Goal: Transaction & Acquisition: Purchase product/service

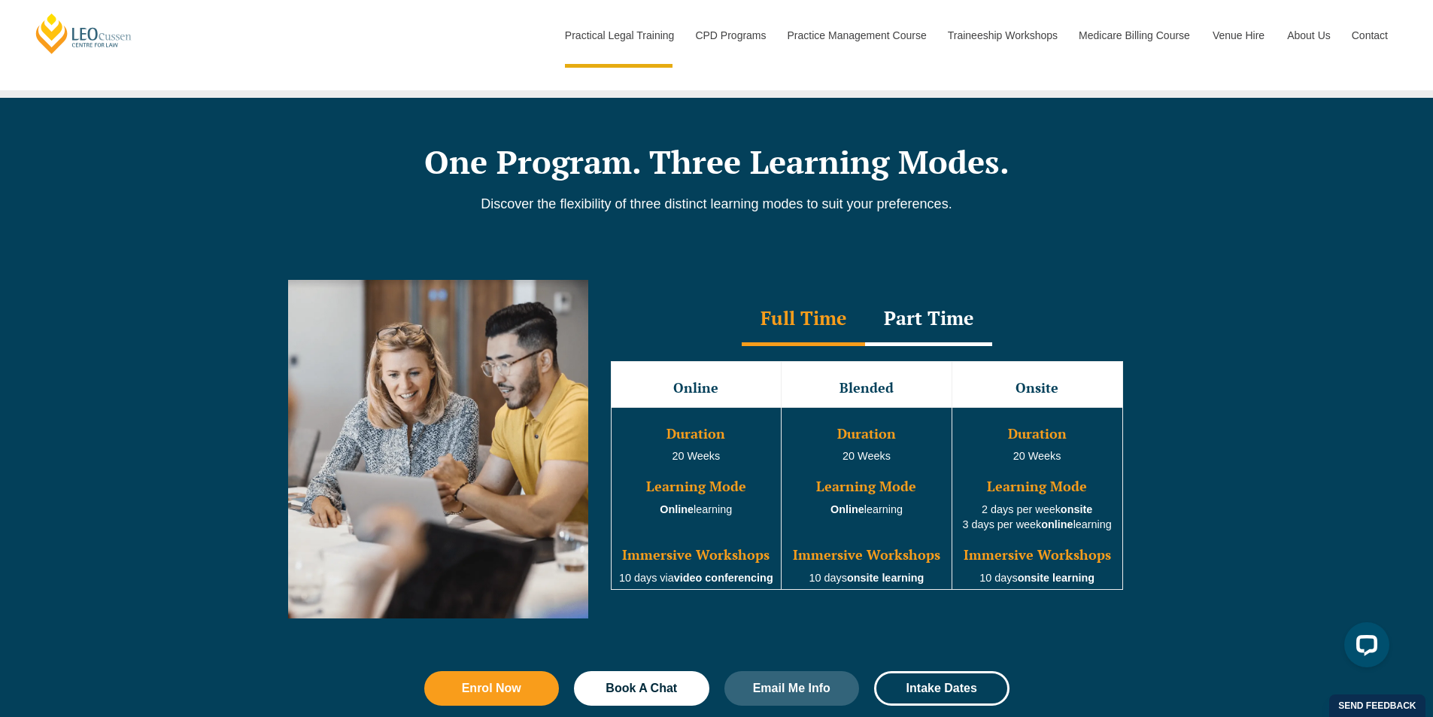
scroll to position [1204, 0]
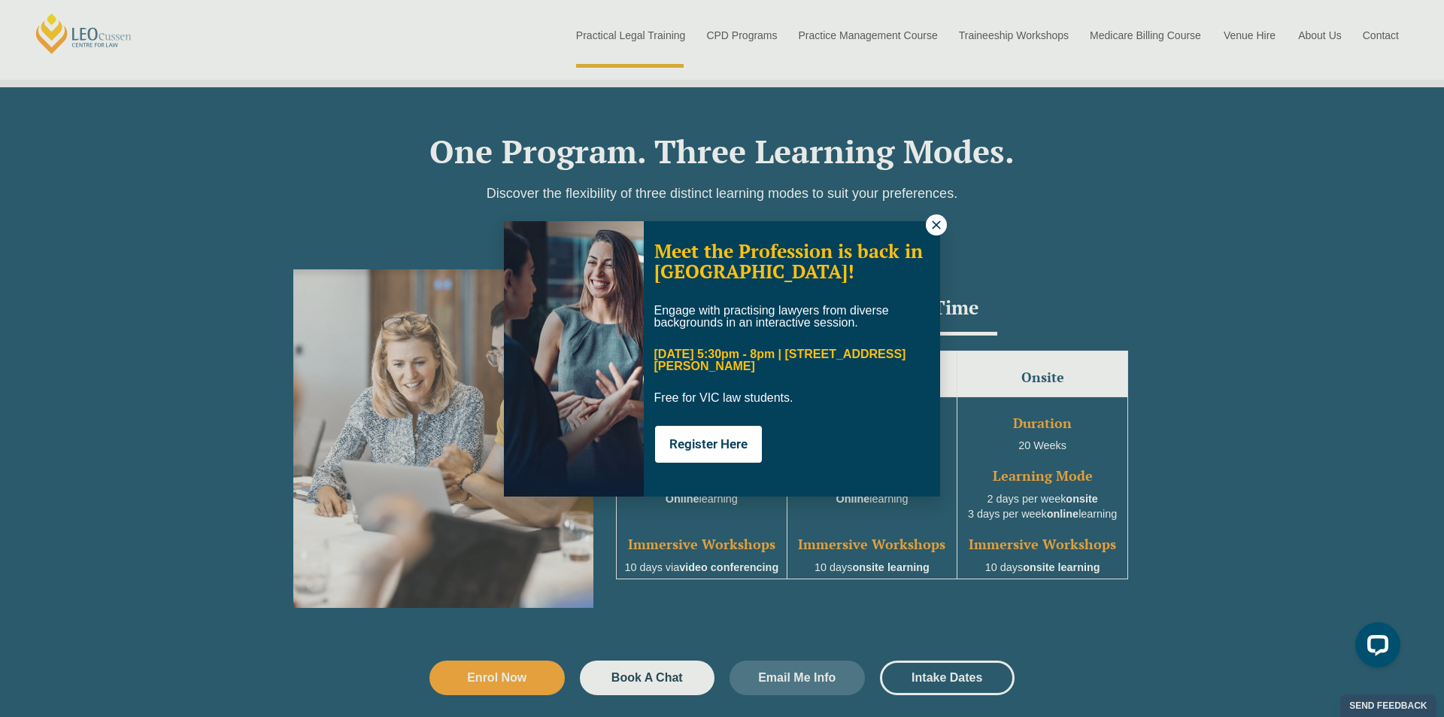
click at [739, 30] on div "Meet the Profession is back in Melbourne! Engage with practising lawyers from d…" at bounding box center [722, 358] width 1444 height 717
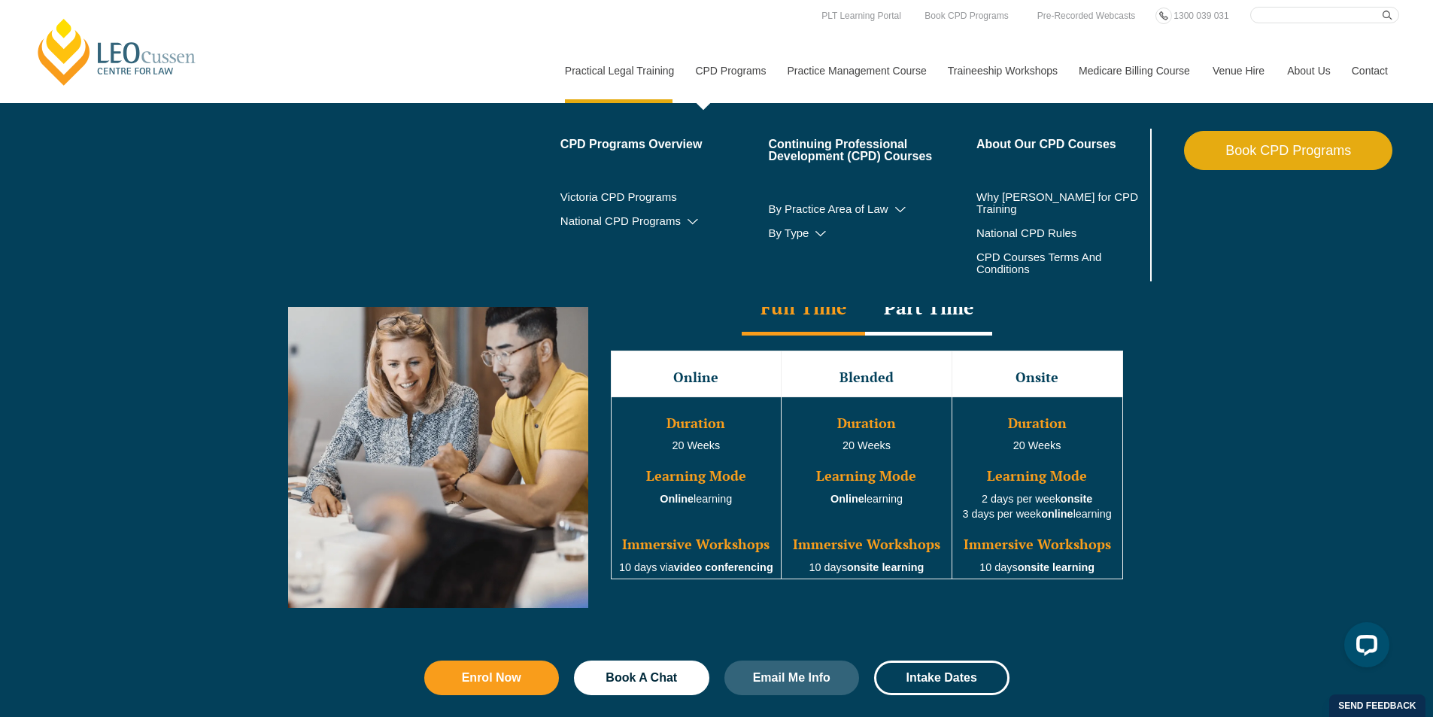
click at [718, 76] on link "CPD Programs" at bounding box center [730, 70] width 92 height 65
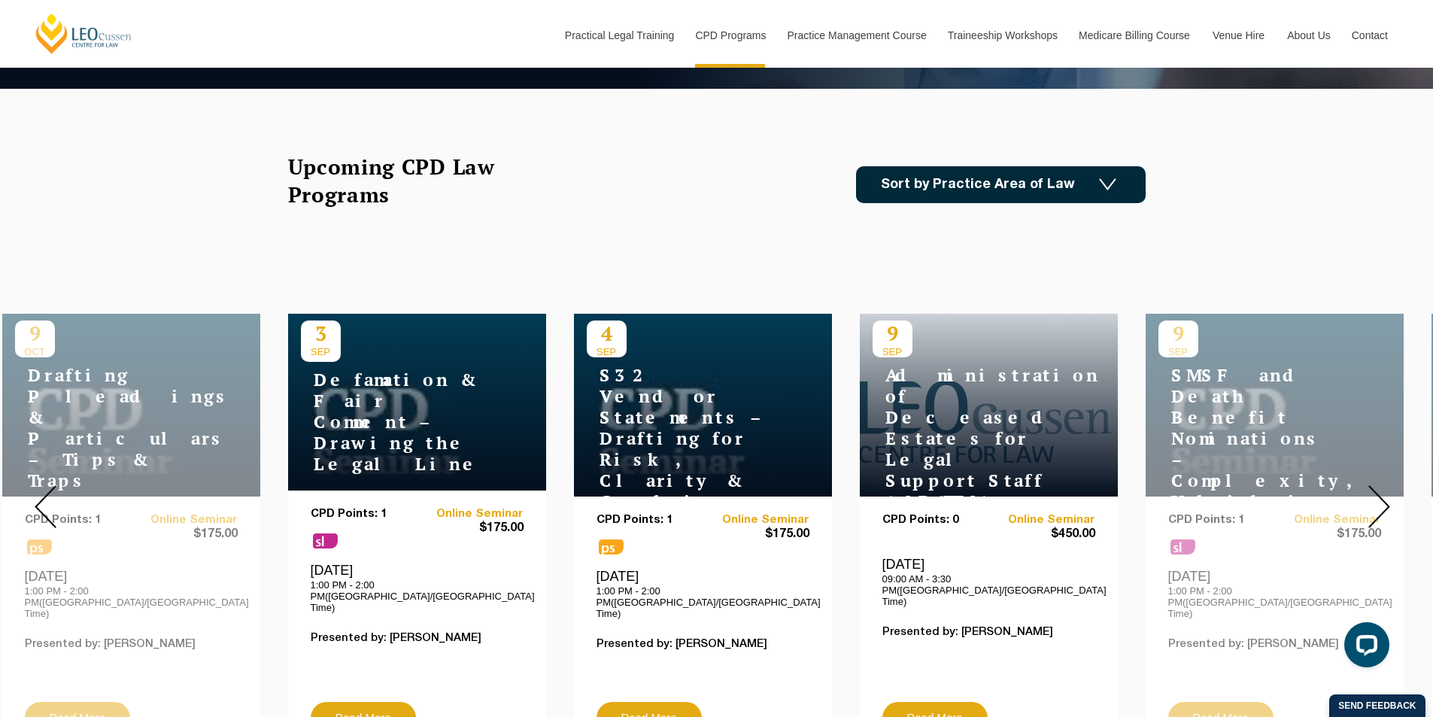
click at [1372, 467] on div at bounding box center [1379, 507] width 108 height 514
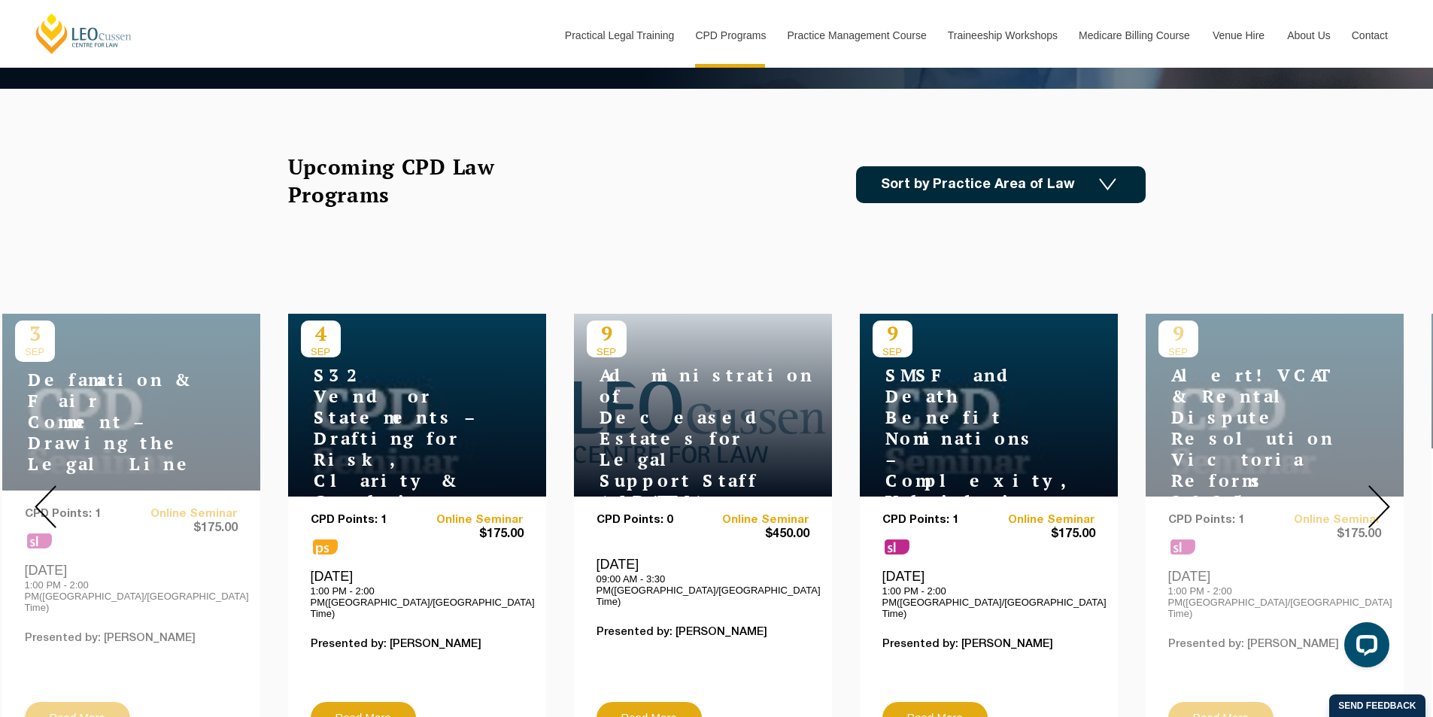
click at [1372, 467] on div at bounding box center [1379, 507] width 108 height 514
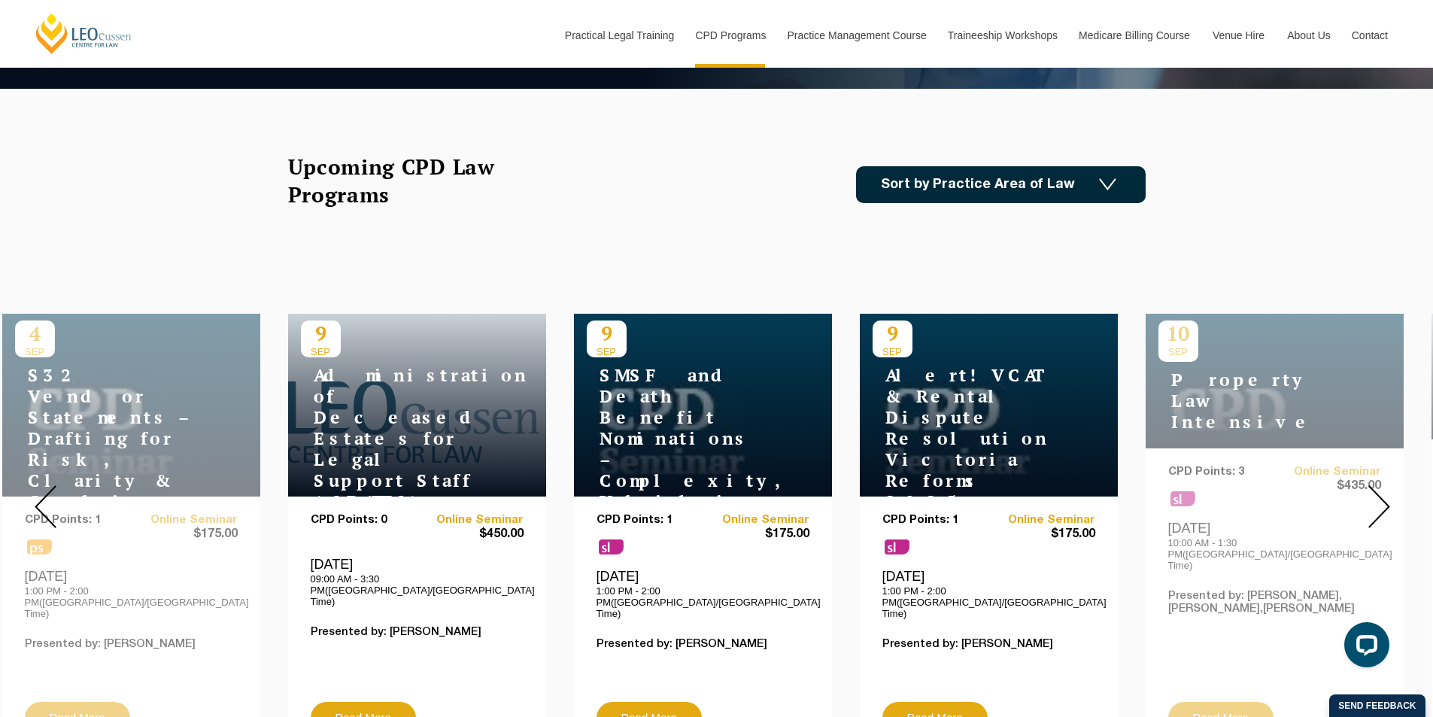
click at [1372, 467] on div at bounding box center [1379, 507] width 108 height 514
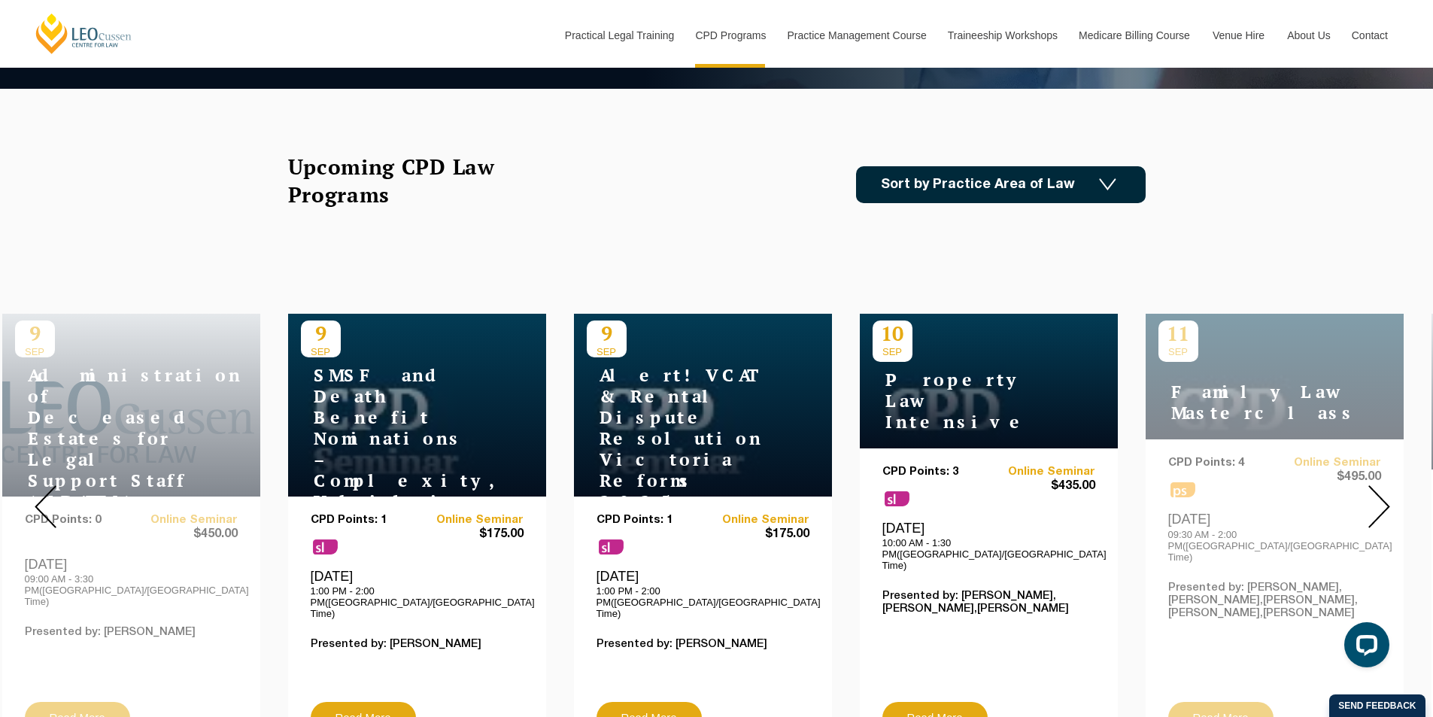
click at [1372, 467] on div at bounding box center [1379, 507] width 108 height 514
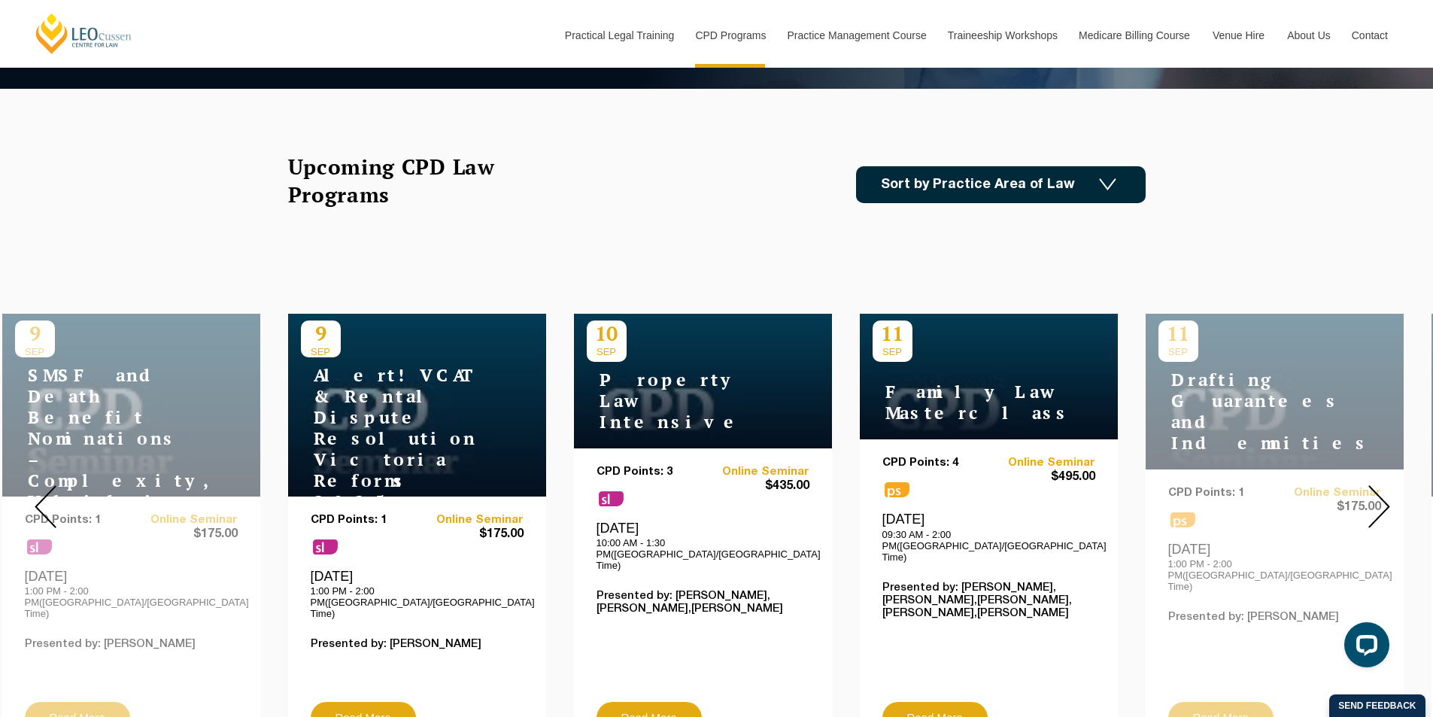
click at [1372, 467] on div at bounding box center [1379, 507] width 108 height 514
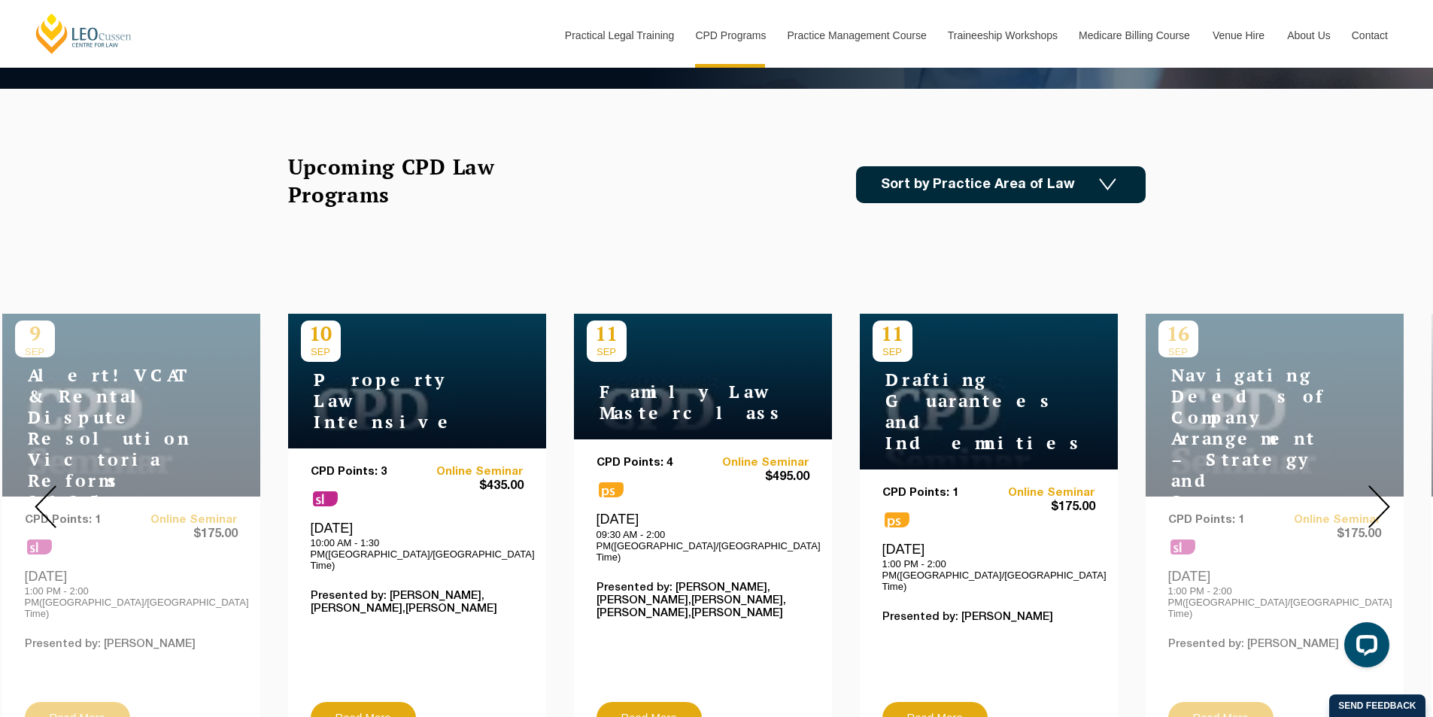
click at [1372, 467] on div at bounding box center [1379, 507] width 108 height 514
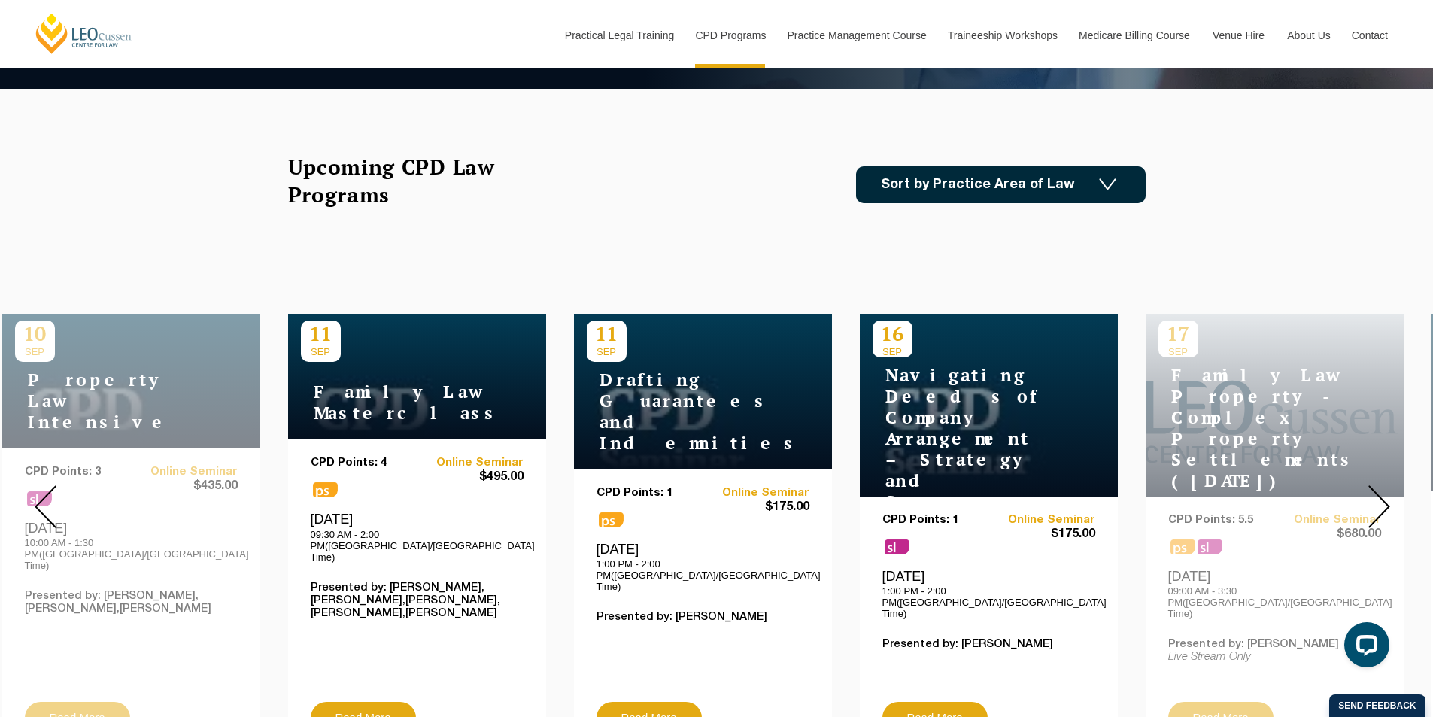
click at [1372, 467] on div at bounding box center [1379, 507] width 108 height 514
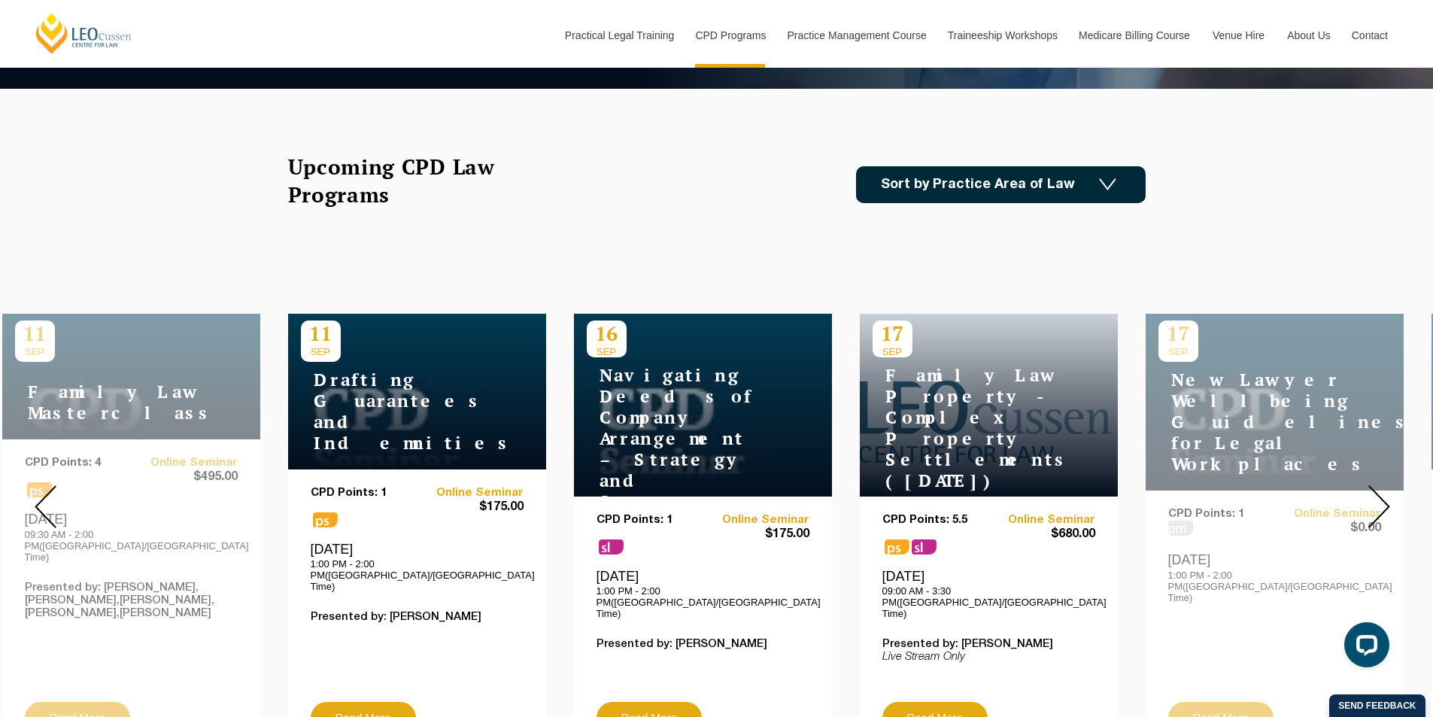
click at [1372, 467] on div at bounding box center [1379, 507] width 108 height 514
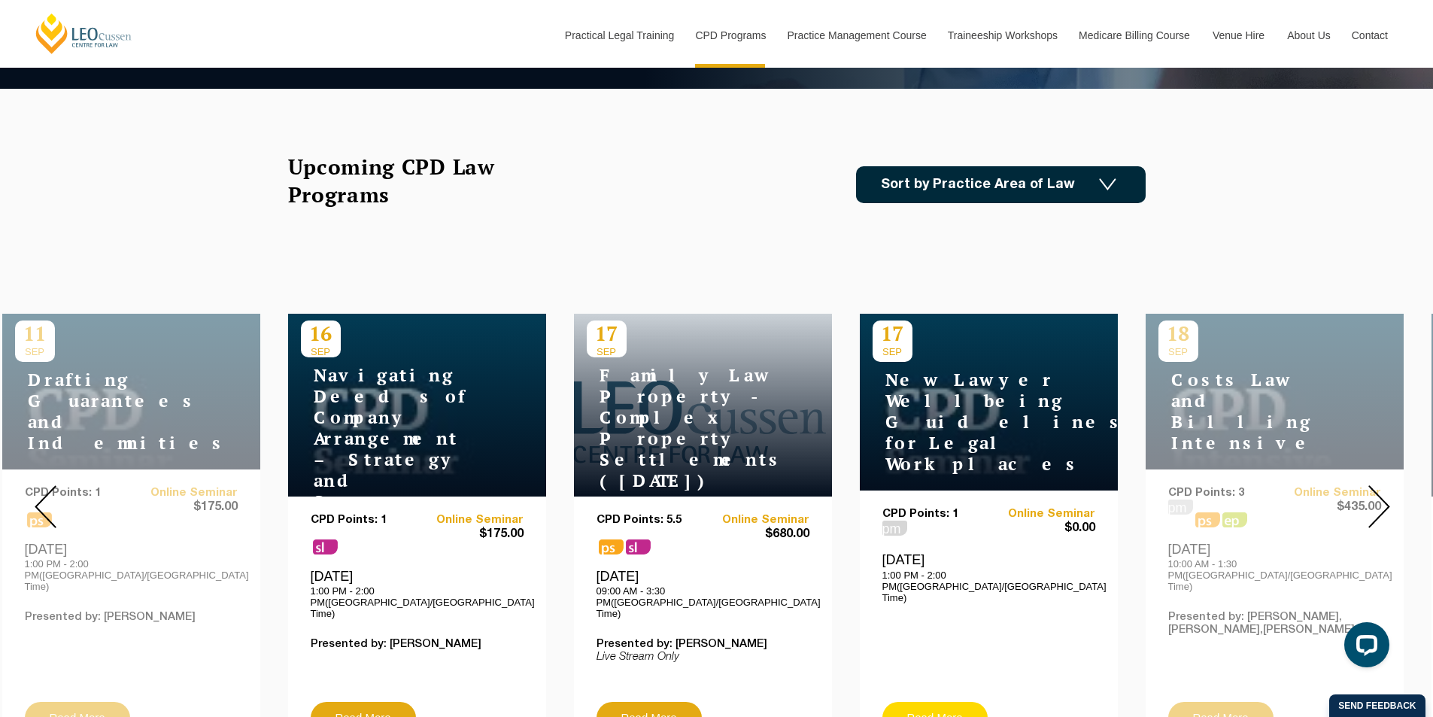
click at [935, 702] on link "Read More" at bounding box center [934, 718] width 105 height 32
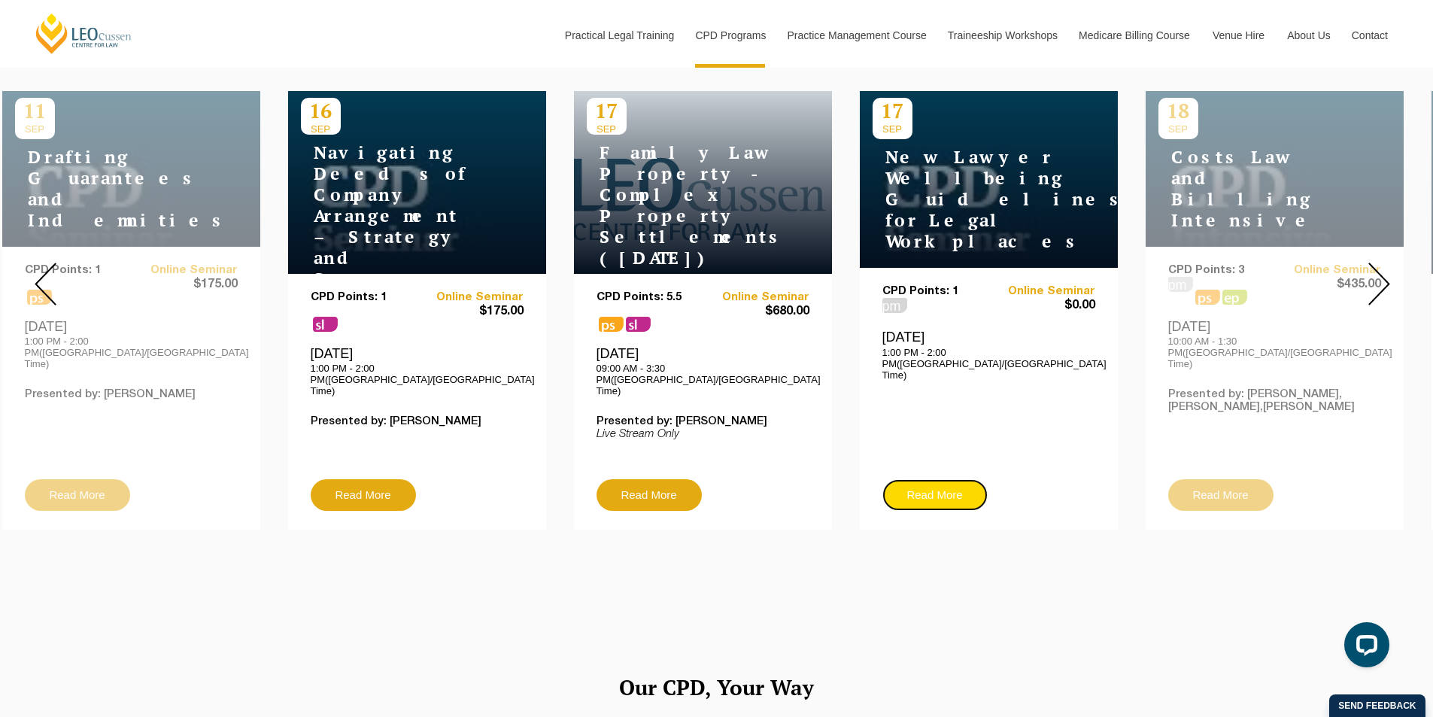
scroll to position [602, 0]
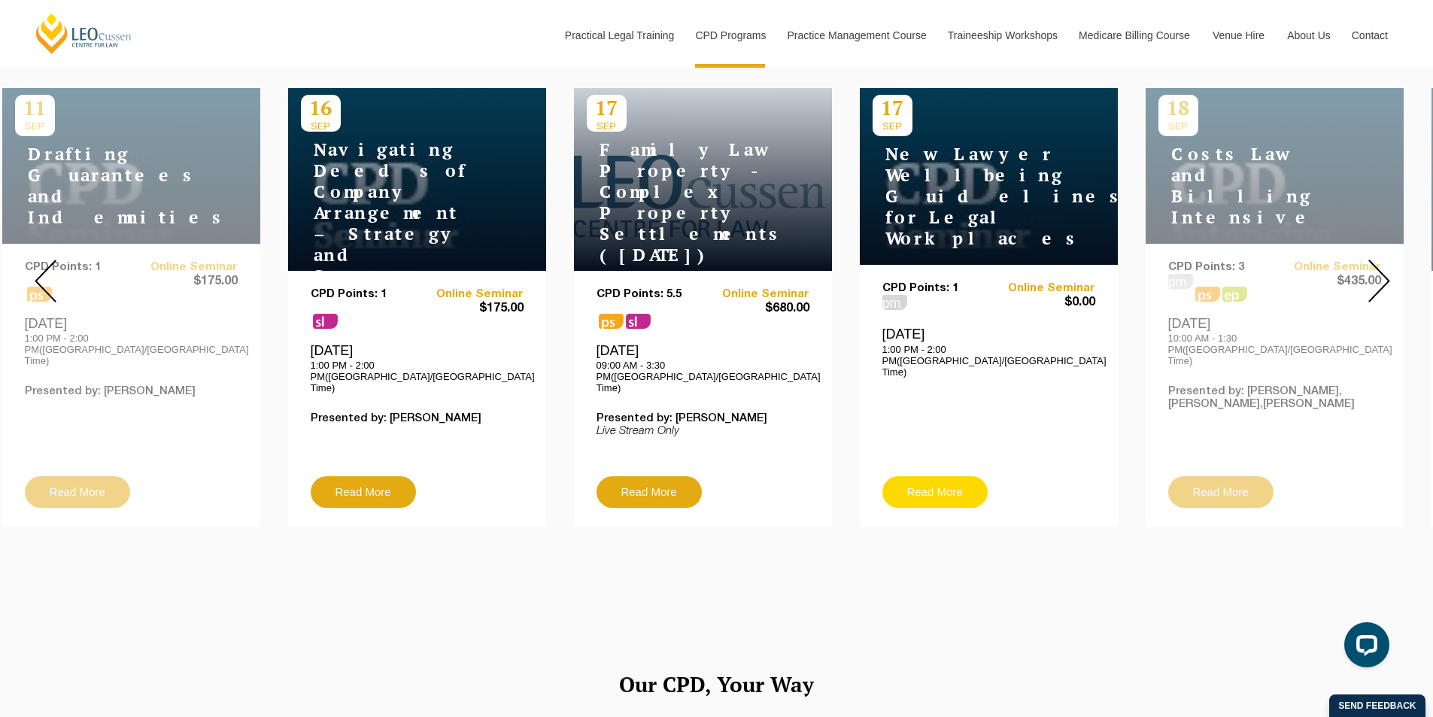
click at [963, 476] on link "Read More" at bounding box center [934, 492] width 105 height 32
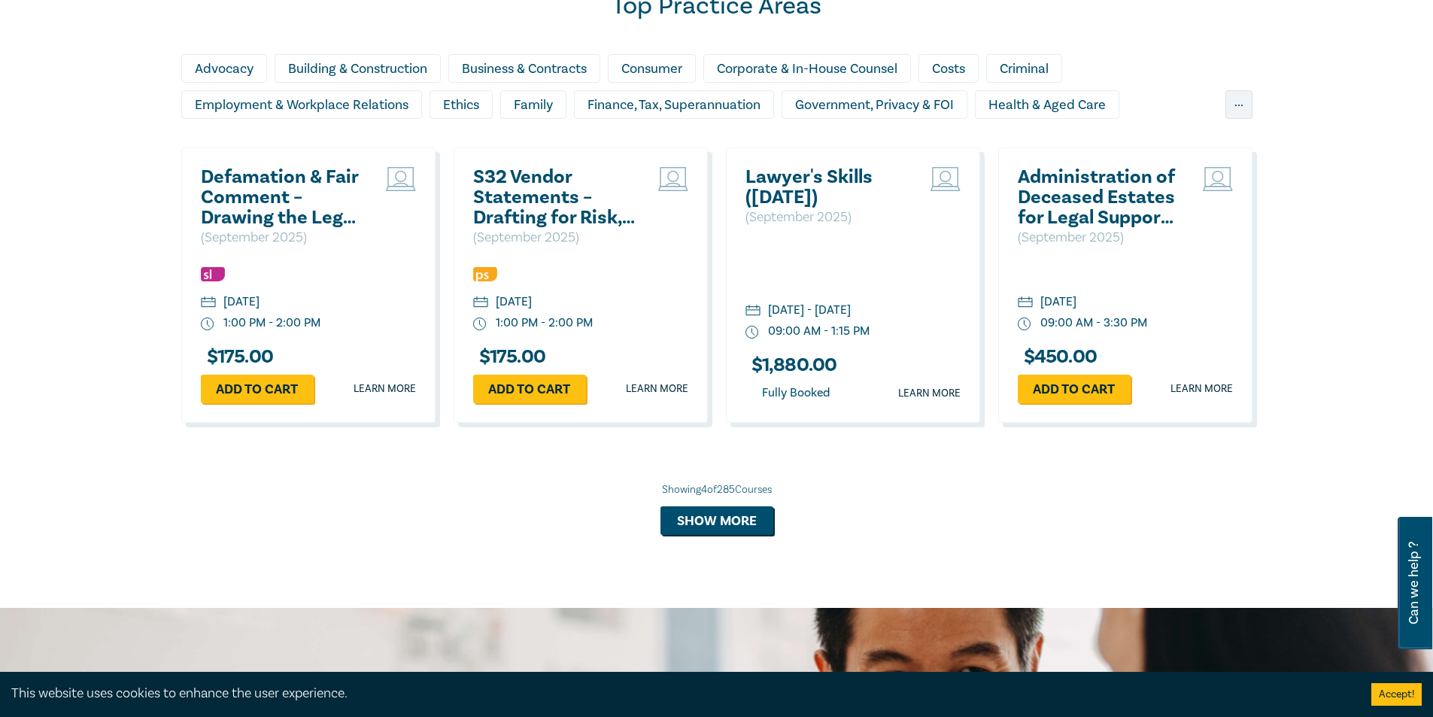
scroll to position [1053, 0]
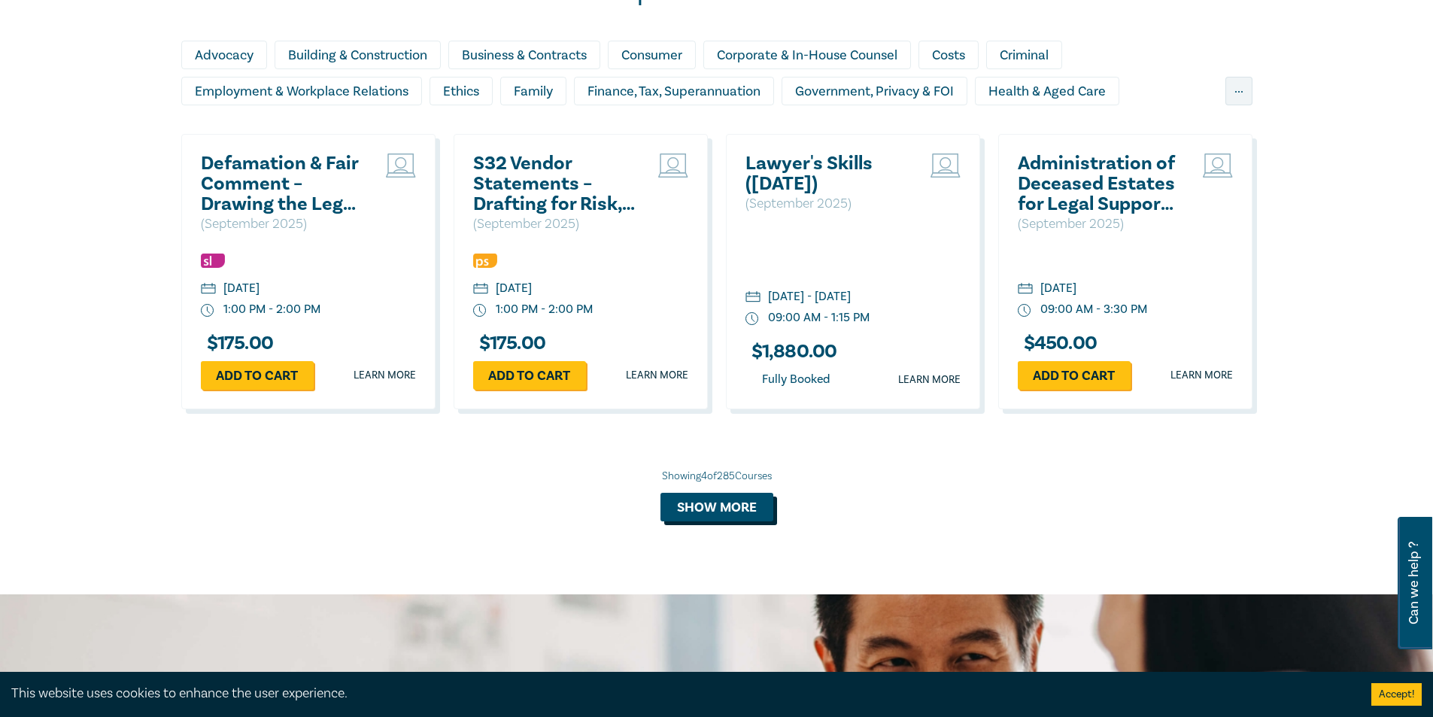
click at [718, 515] on button "Show more" at bounding box center [716, 507] width 113 height 29
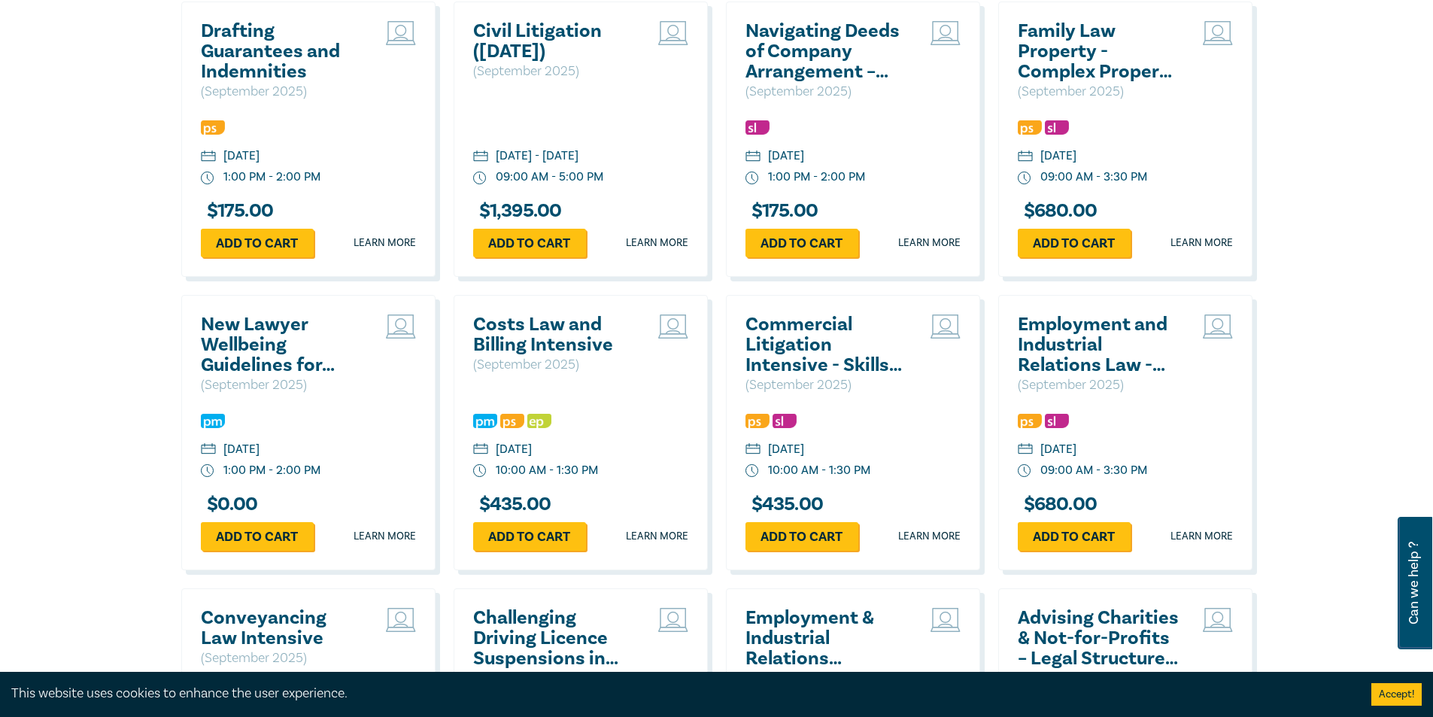
scroll to position [1805, 0]
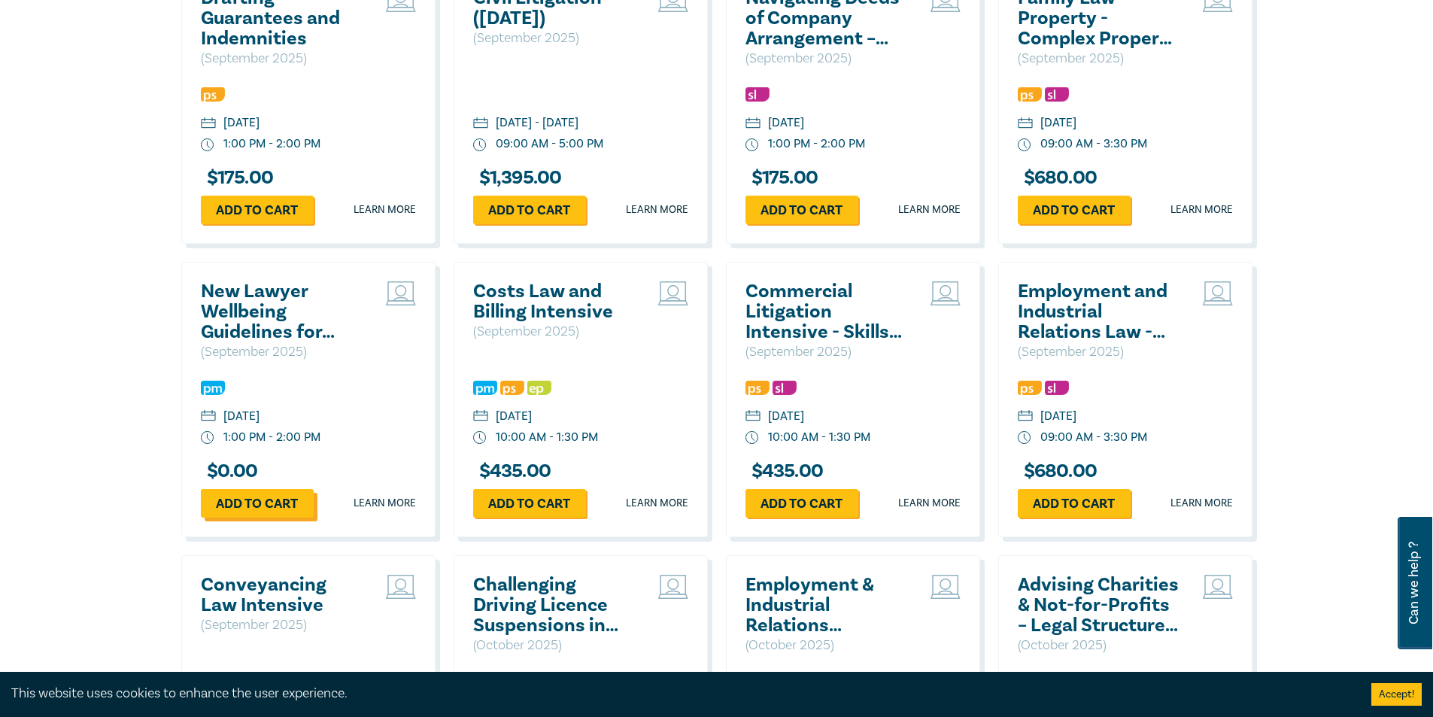
click at [281, 505] on link "Add to cart" at bounding box center [257, 503] width 113 height 29
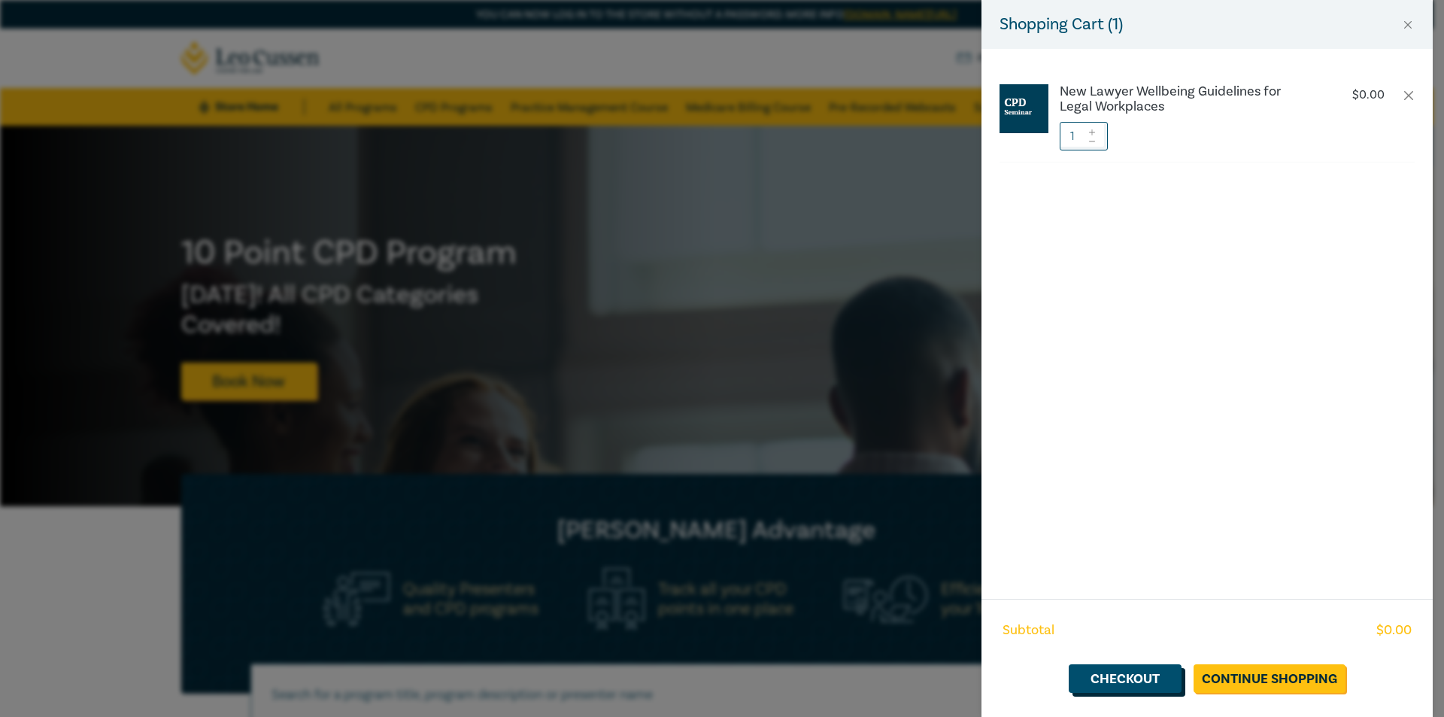
click at [1120, 682] on link "Checkout" at bounding box center [1125, 678] width 113 height 29
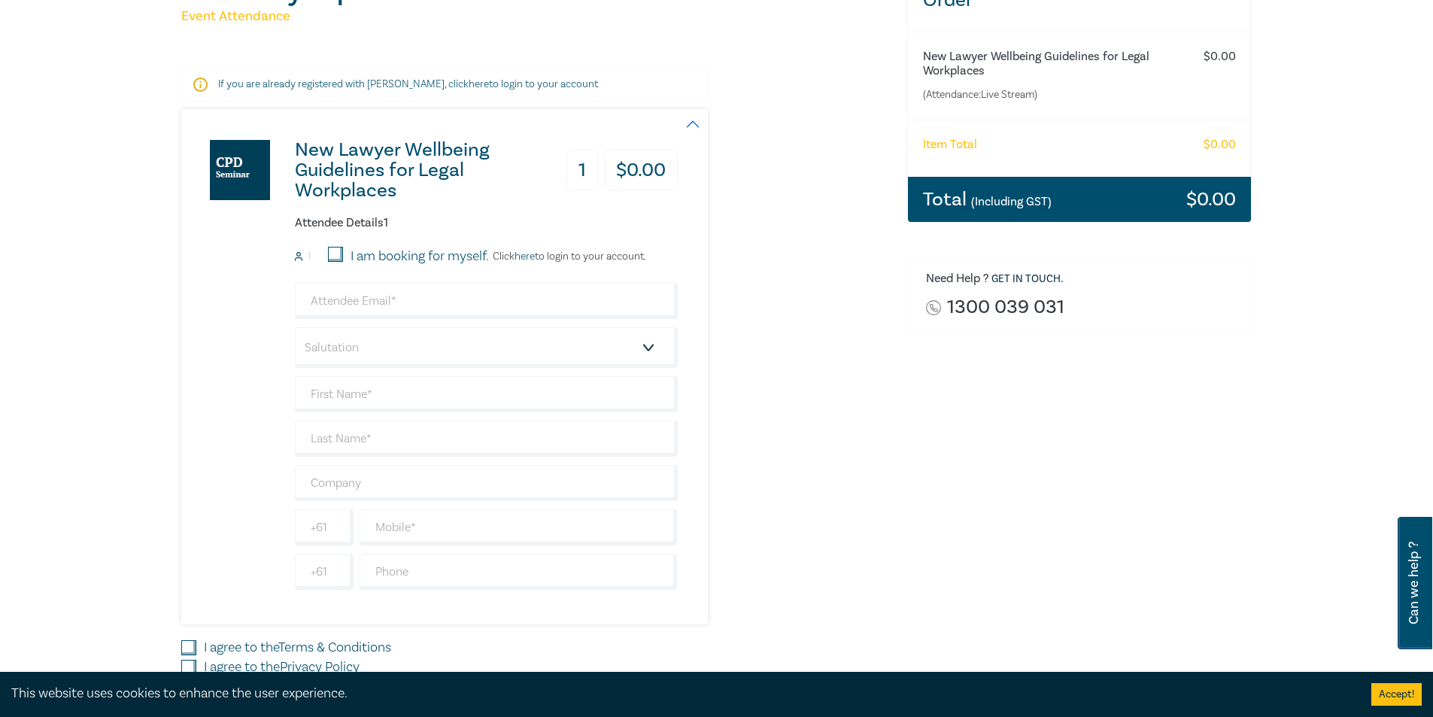
scroll to position [226, 0]
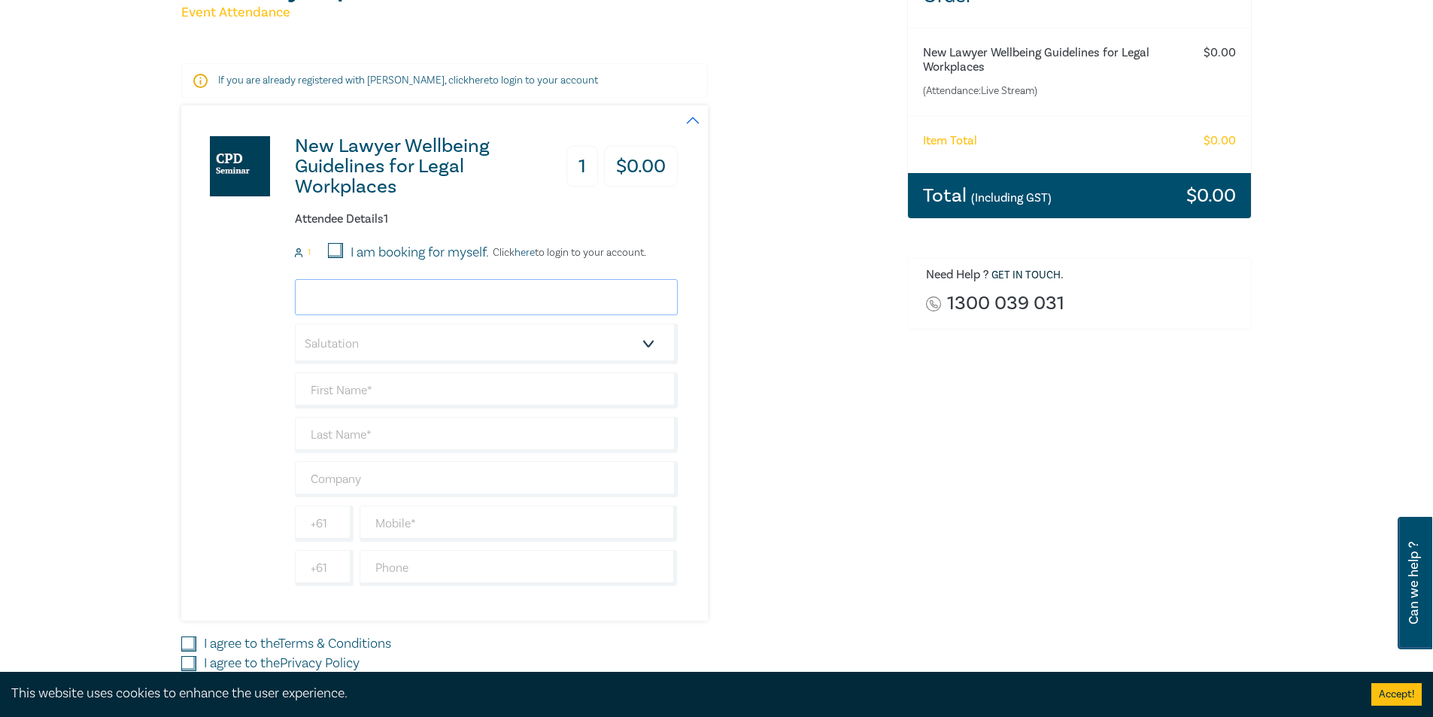
click at [362, 286] on input "email" at bounding box center [486, 297] width 383 height 36
click at [343, 350] on select "Salutation Mr. Mrs. Ms. Miss Dr. Prof. Other" at bounding box center [486, 343] width 383 height 41
click at [370, 301] on input "email" at bounding box center [486, 297] width 383 height 36
type input "anthonyf@wightons.com.au"
click at [356, 338] on select "Salutation Mr. Mrs. Ms. Miss Dr. Prof. Other" at bounding box center [486, 343] width 383 height 41
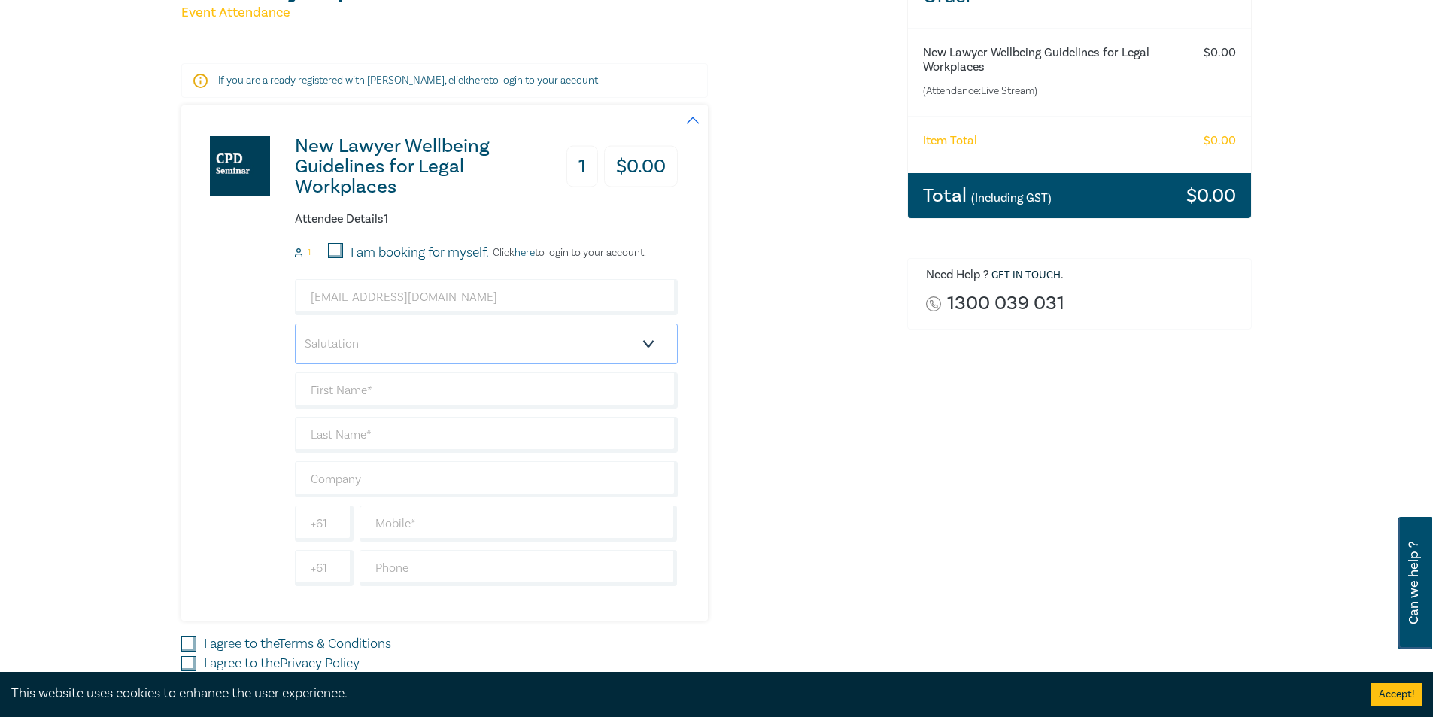
select select "Mr."
click at [295, 323] on select "Salutation Mr. Mrs. Ms. Miss Dr. Prof. Other" at bounding box center [486, 343] width 383 height 41
click at [353, 381] on input "text" at bounding box center [486, 390] width 383 height 36
type input "Anthony"
click at [331, 434] on input "text" at bounding box center [486, 435] width 383 height 36
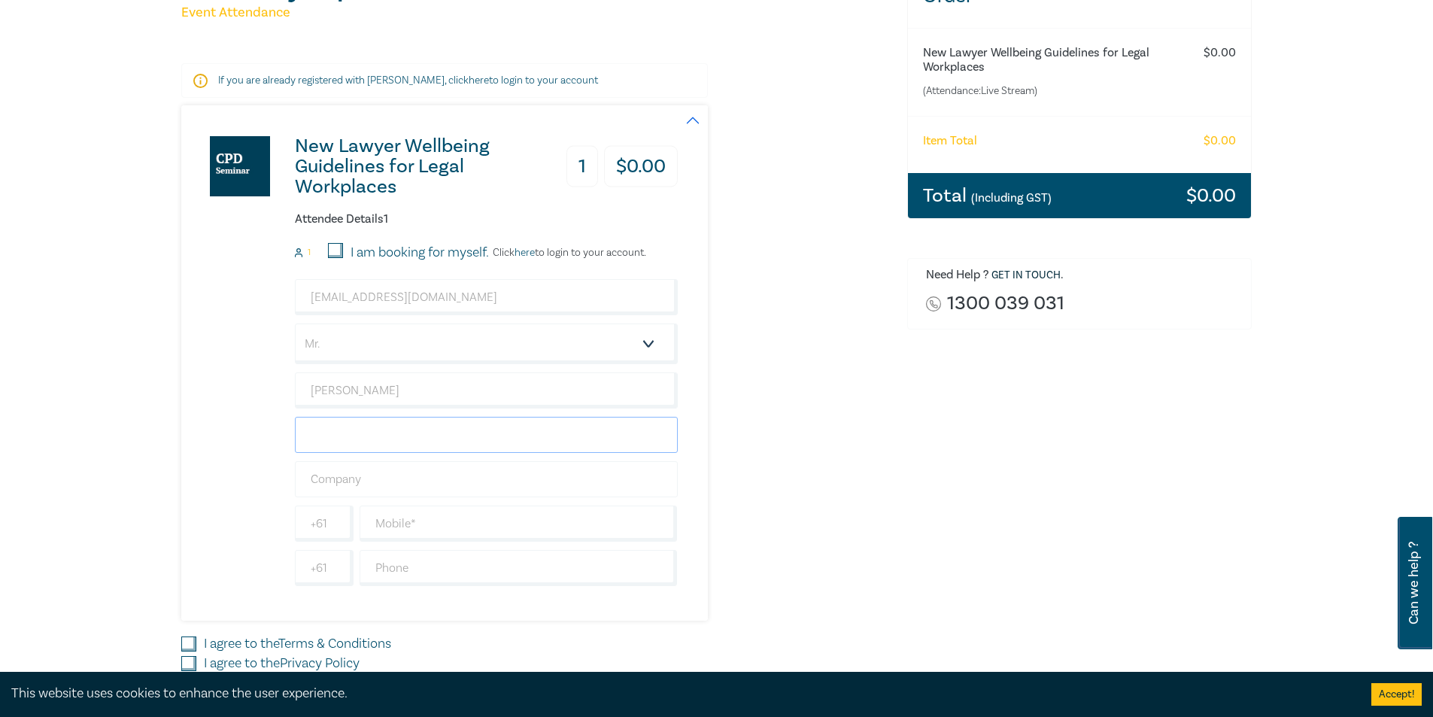
type input "Farnan"
click at [351, 472] on input "text" at bounding box center [486, 479] width 383 height 36
type input "Wightons Lawyers"
click at [419, 528] on input "text" at bounding box center [519, 523] width 318 height 36
drag, startPoint x: 420, startPoint y: 528, endPoint x: 420, endPoint y: 537, distance: 9.0
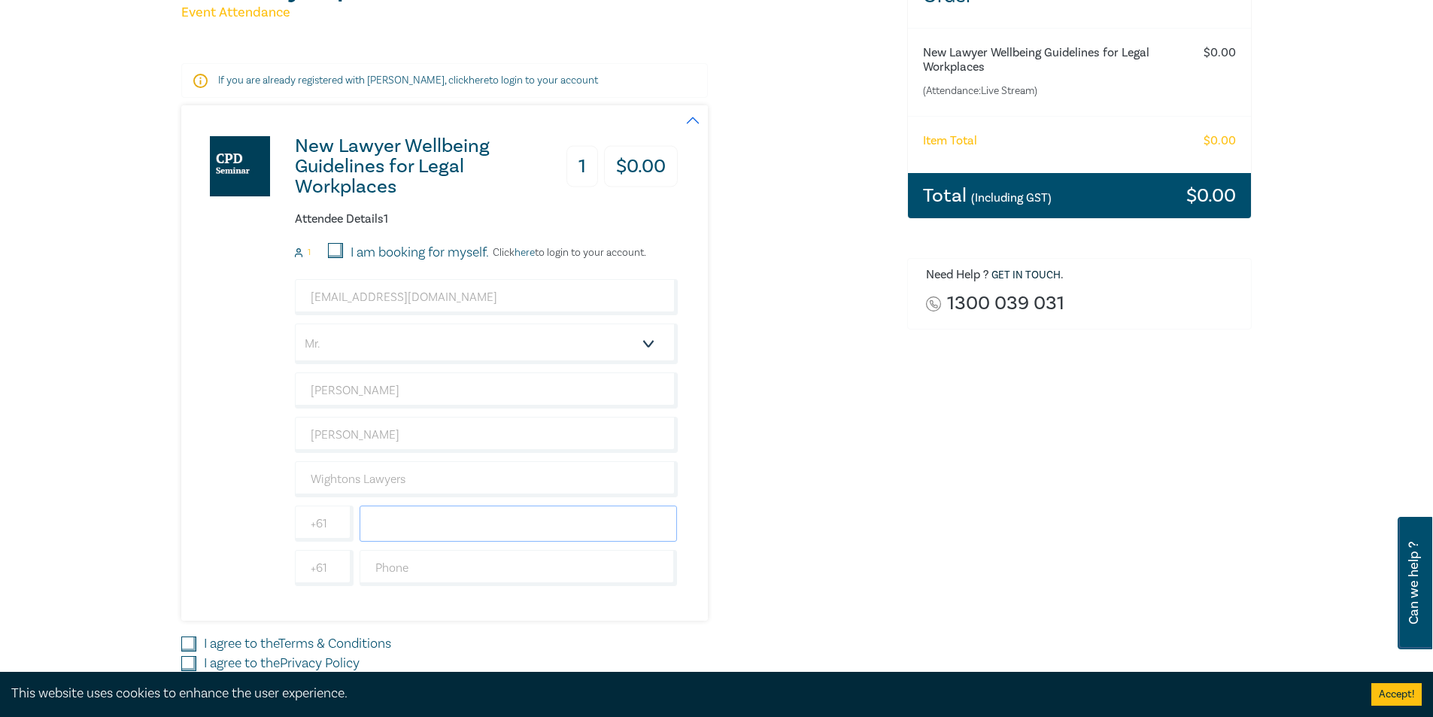
click at [420, 528] on input "text" at bounding box center [519, 523] width 318 height 36
click at [419, 558] on input "text" at bounding box center [519, 568] width 318 height 36
type input "52264109"
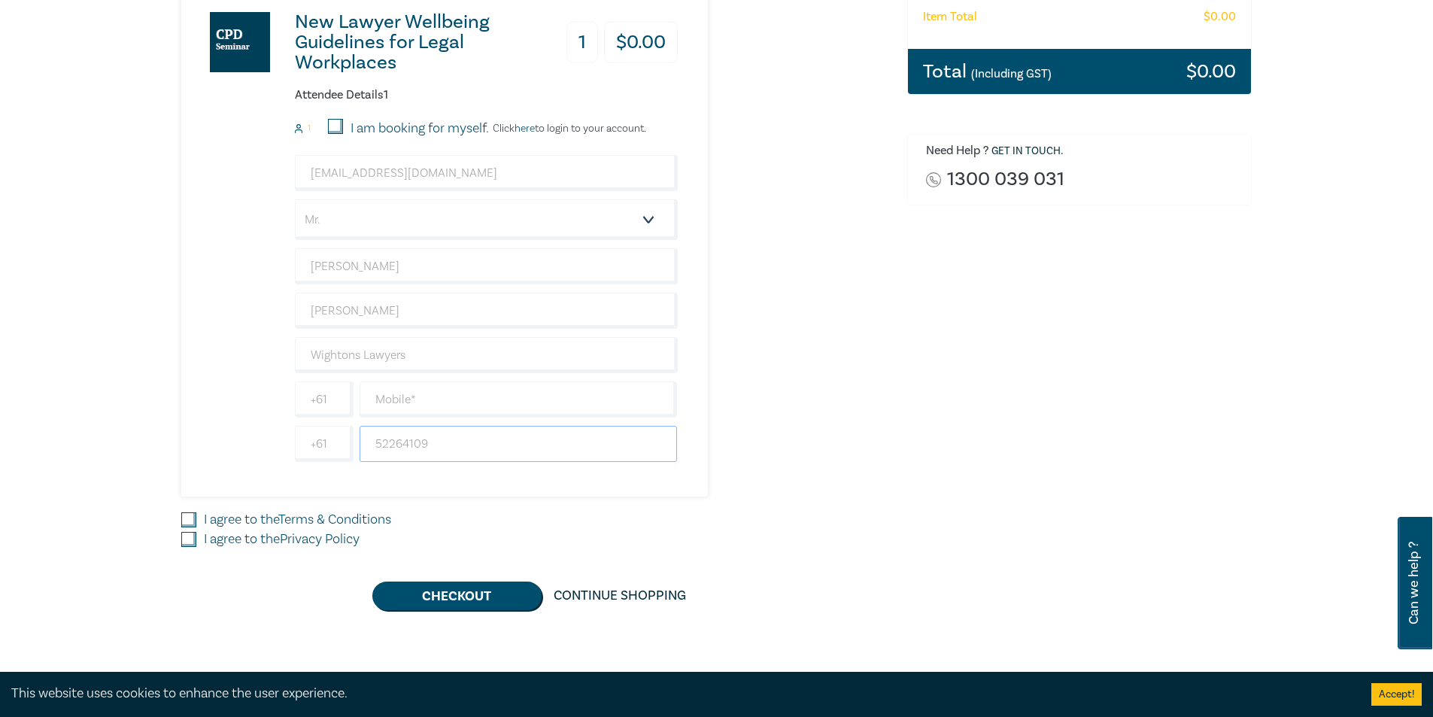
scroll to position [376, 0]
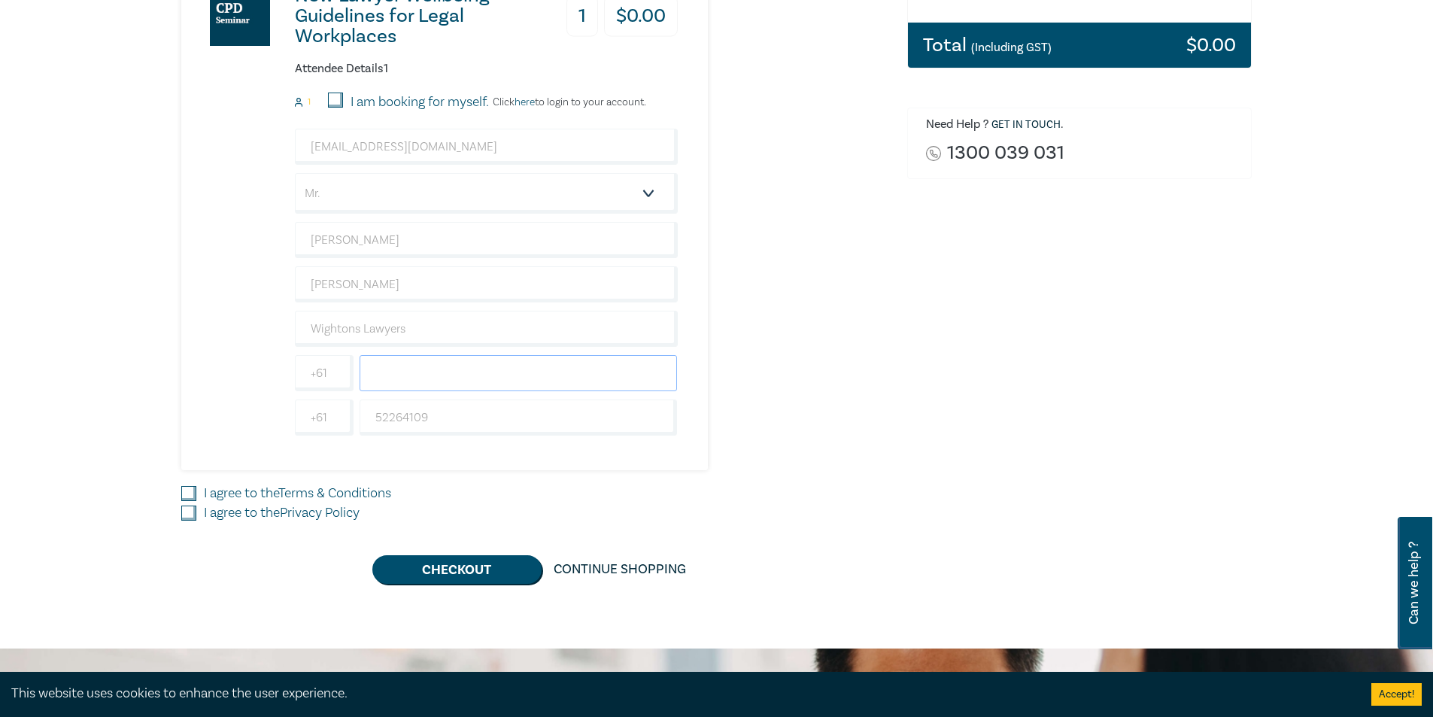
click at [417, 373] on input "text" at bounding box center [519, 373] width 318 height 36
type input "0400023326"
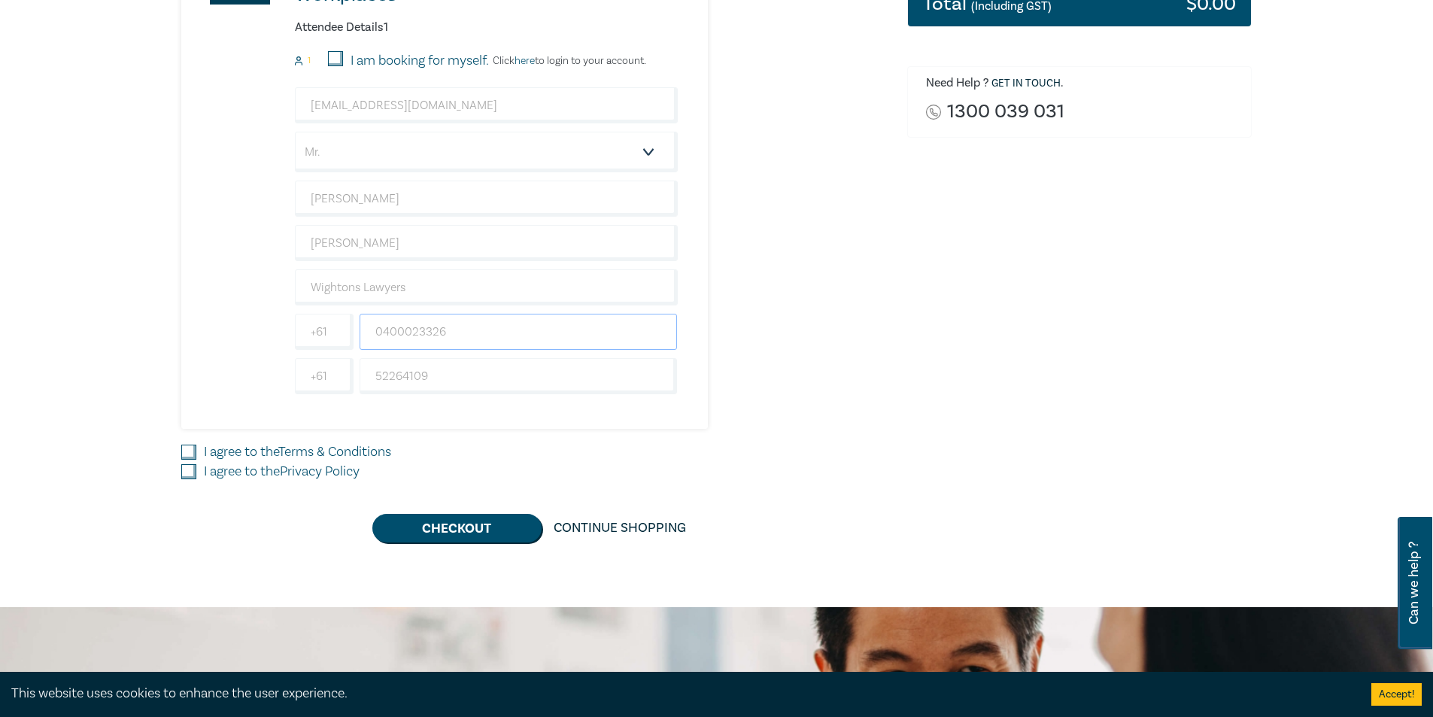
scroll to position [451, 0]
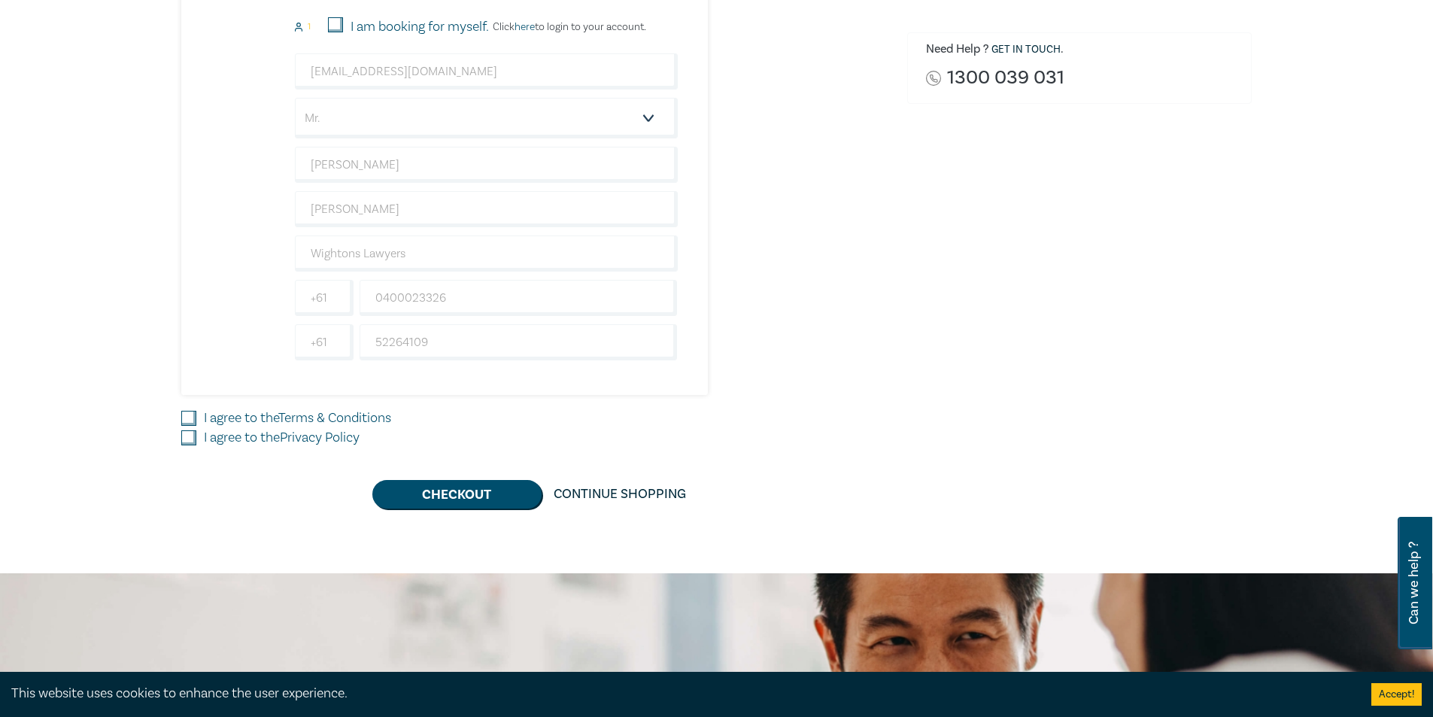
click at [254, 419] on label "I agree to the Terms & Conditions" at bounding box center [297, 418] width 187 height 20
click at [196, 419] on input "I agree to the Terms & Conditions" at bounding box center [188, 418] width 15 height 15
checkbox input "true"
click at [224, 440] on label "I agree to the Privacy Policy" at bounding box center [282, 438] width 156 height 20
click at [196, 440] on input "I agree to the Privacy Policy" at bounding box center [188, 437] width 15 height 15
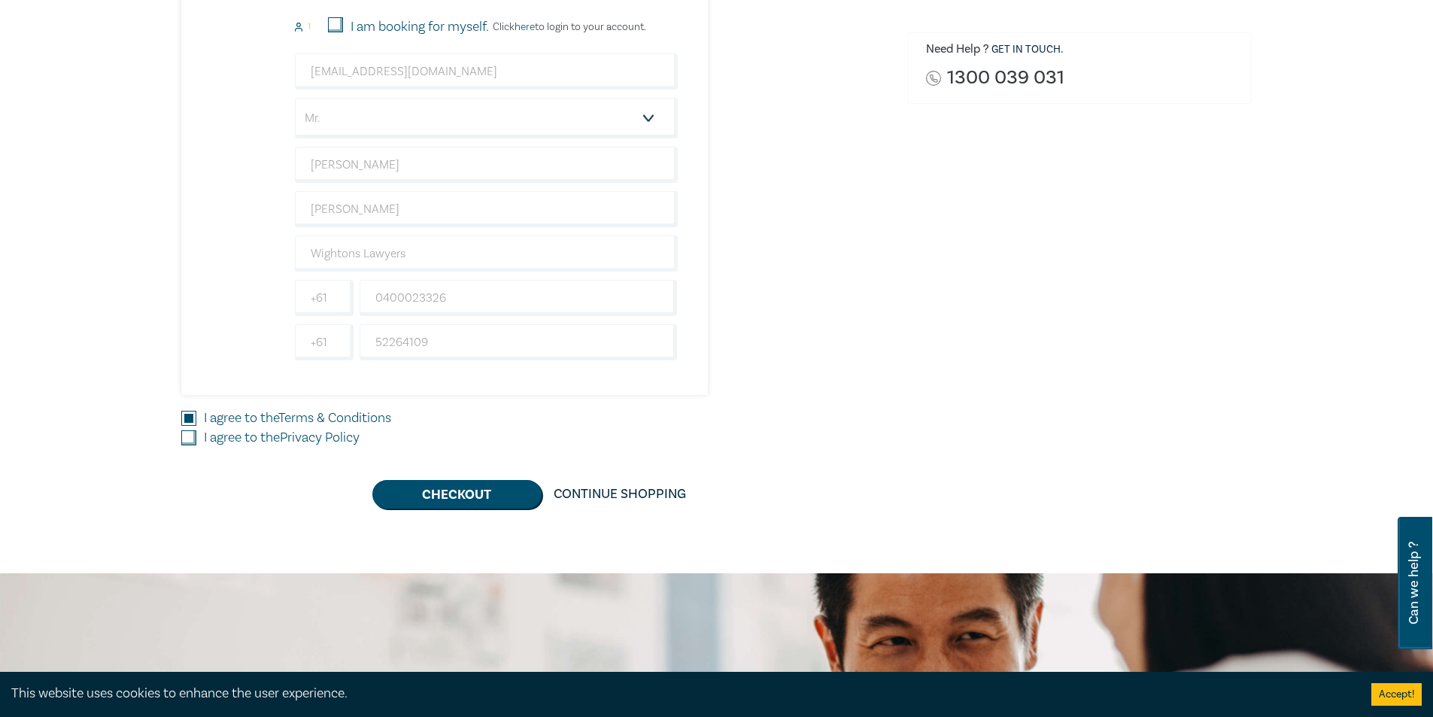
checkbox input "true"
click at [469, 498] on button "Checkout" at bounding box center [456, 494] width 169 height 29
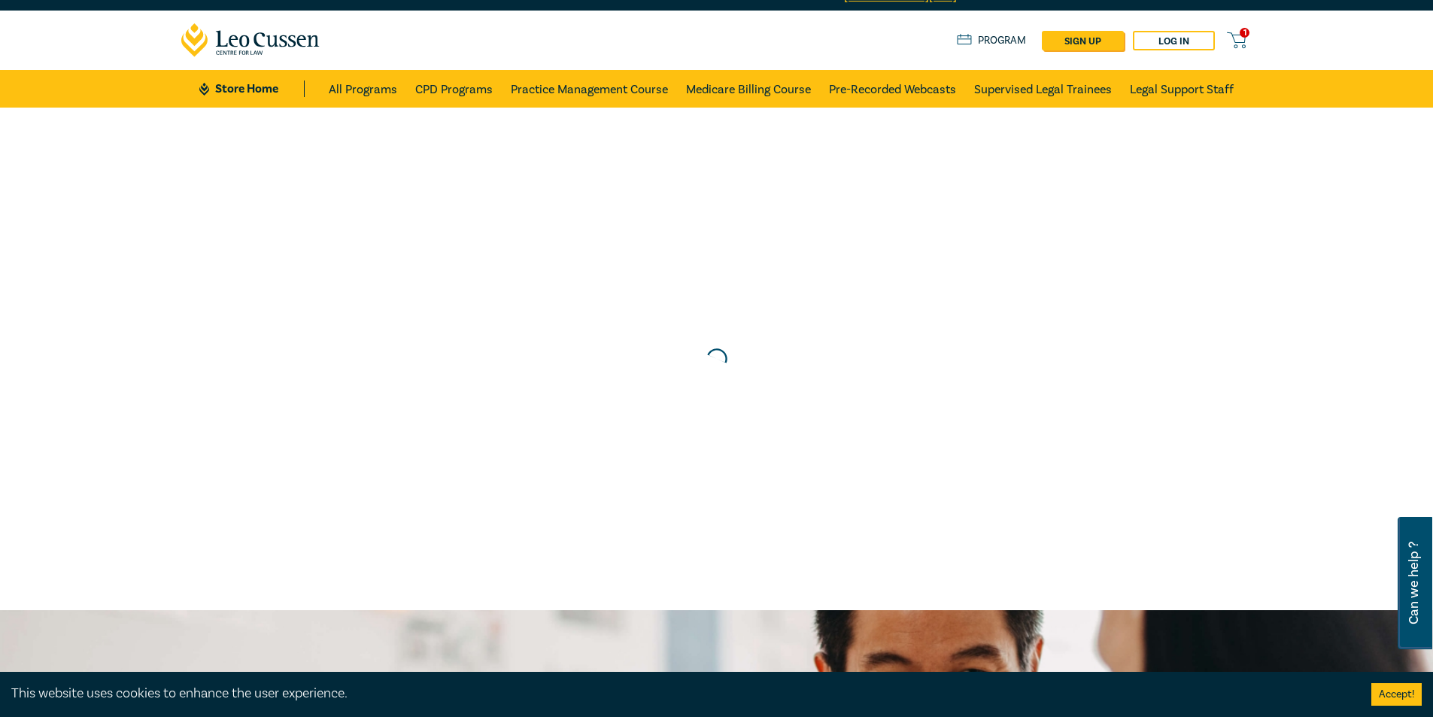
scroll to position [0, 0]
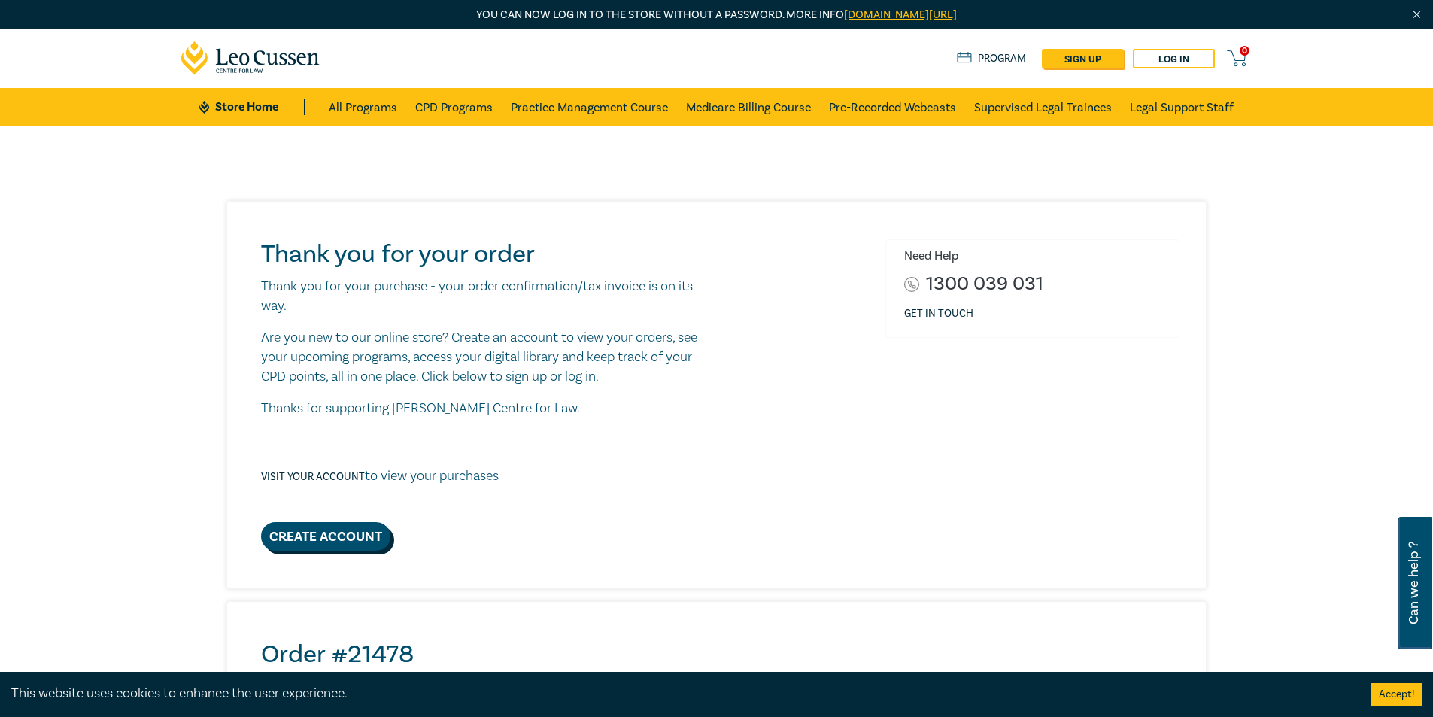
click at [378, 537] on link "Create Account" at bounding box center [325, 536] width 129 height 29
select select "AU"
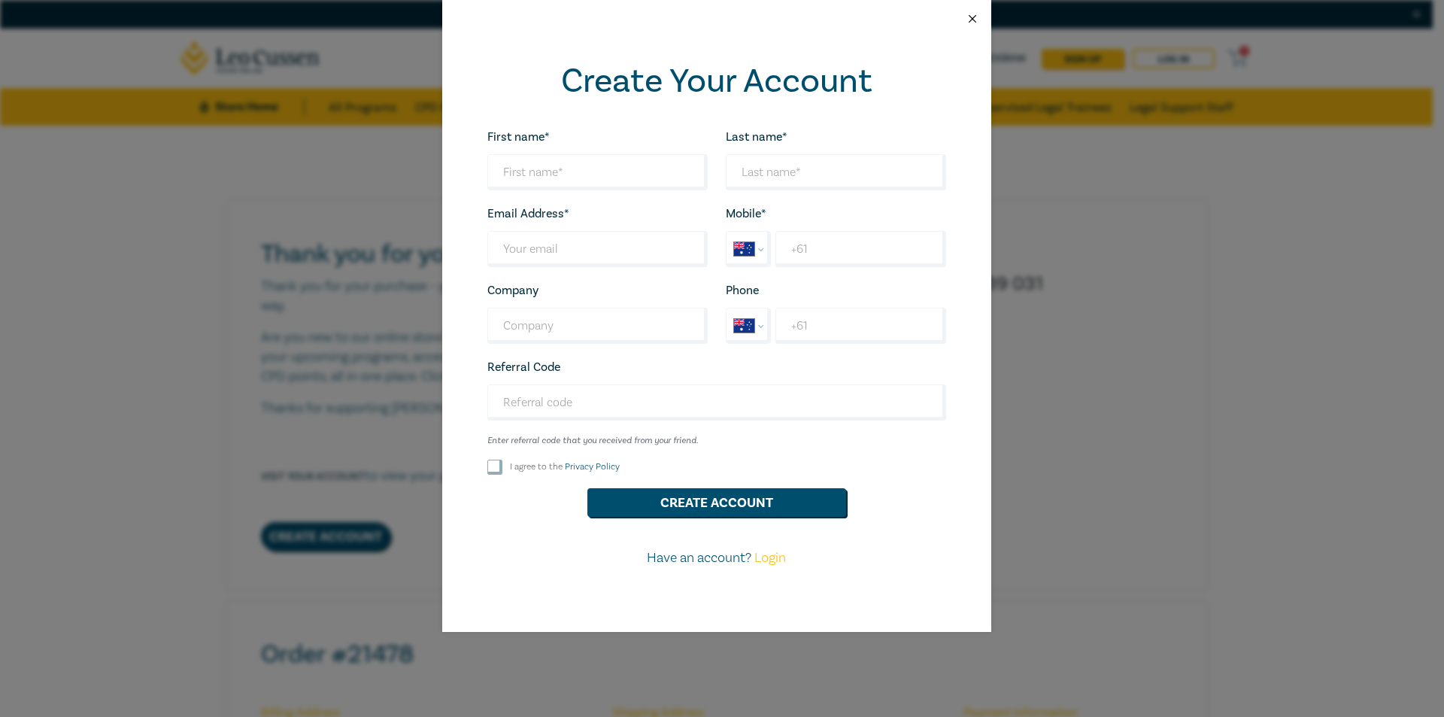
click at [970, 20] on button "Close" at bounding box center [973, 19] width 14 height 14
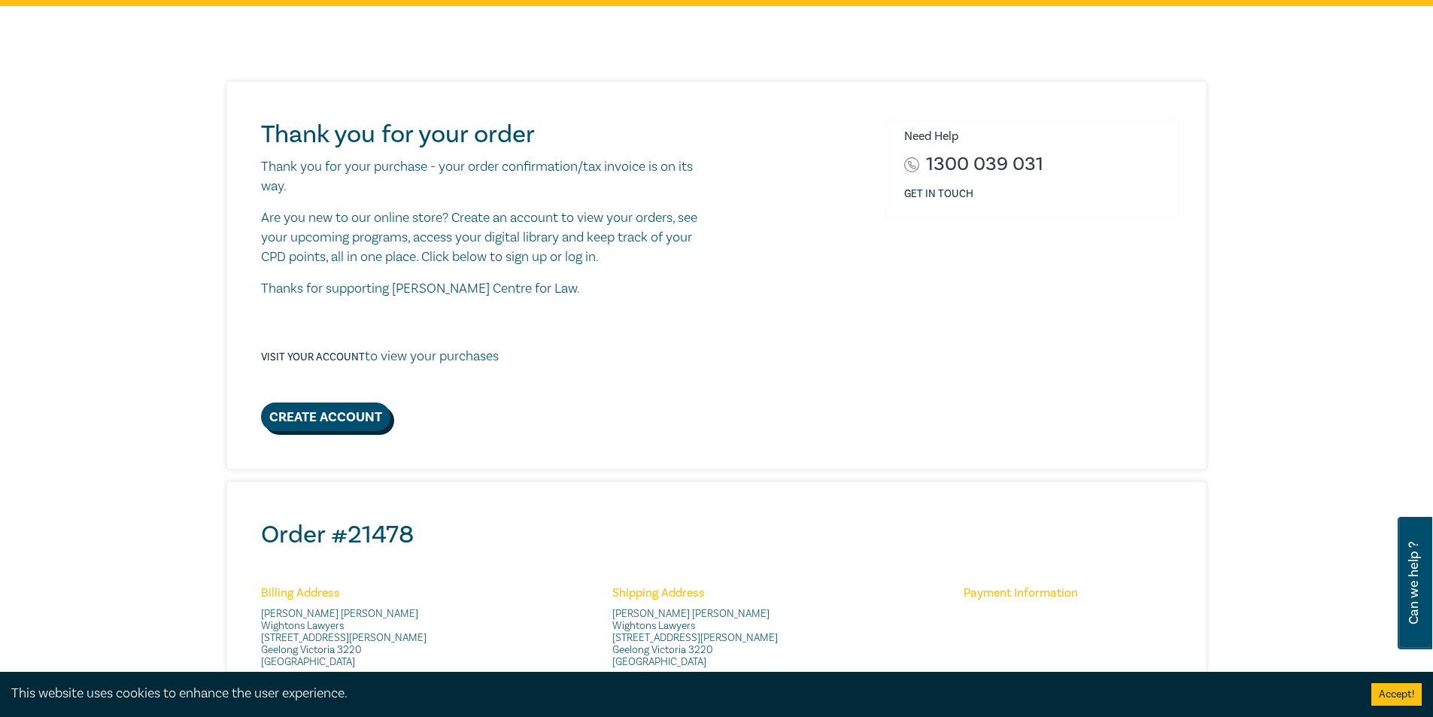
scroll to position [45, 0]
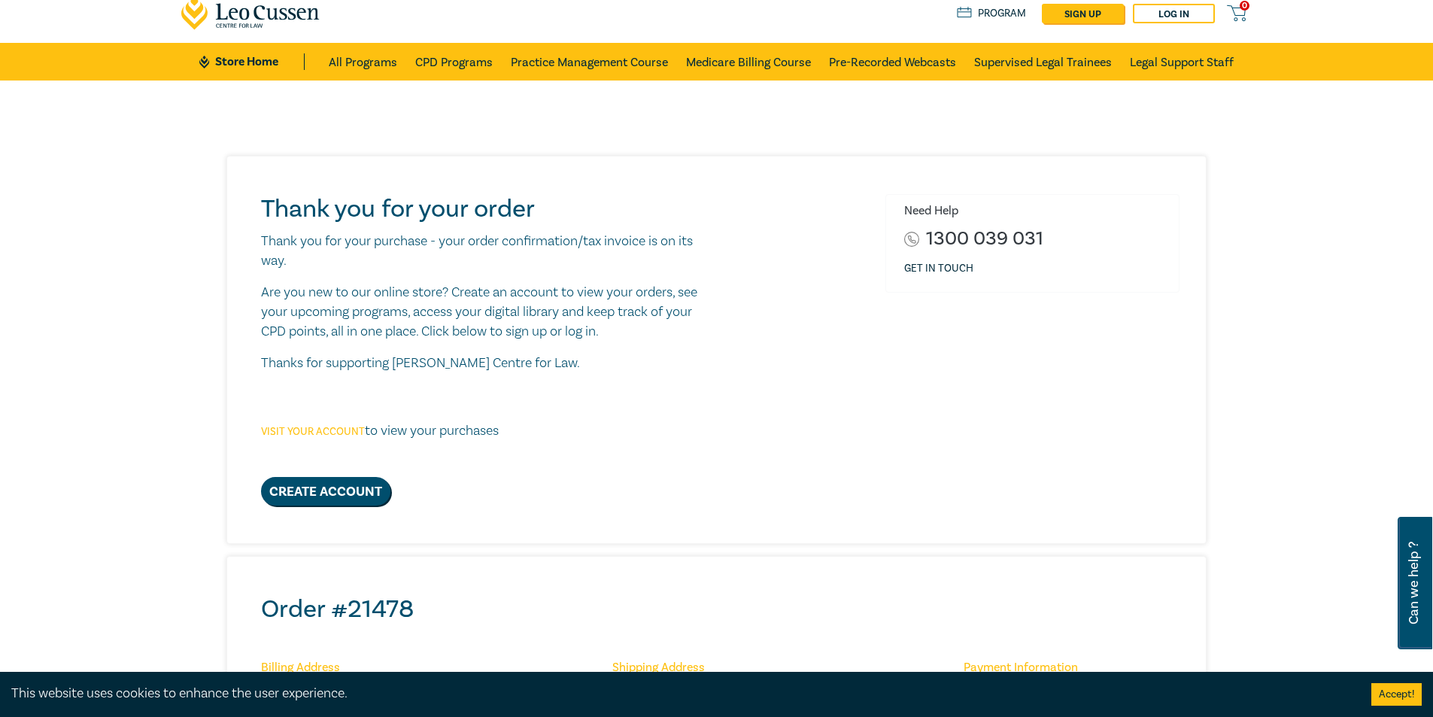
click at [334, 429] on link "Visit your account" at bounding box center [313, 432] width 104 height 14
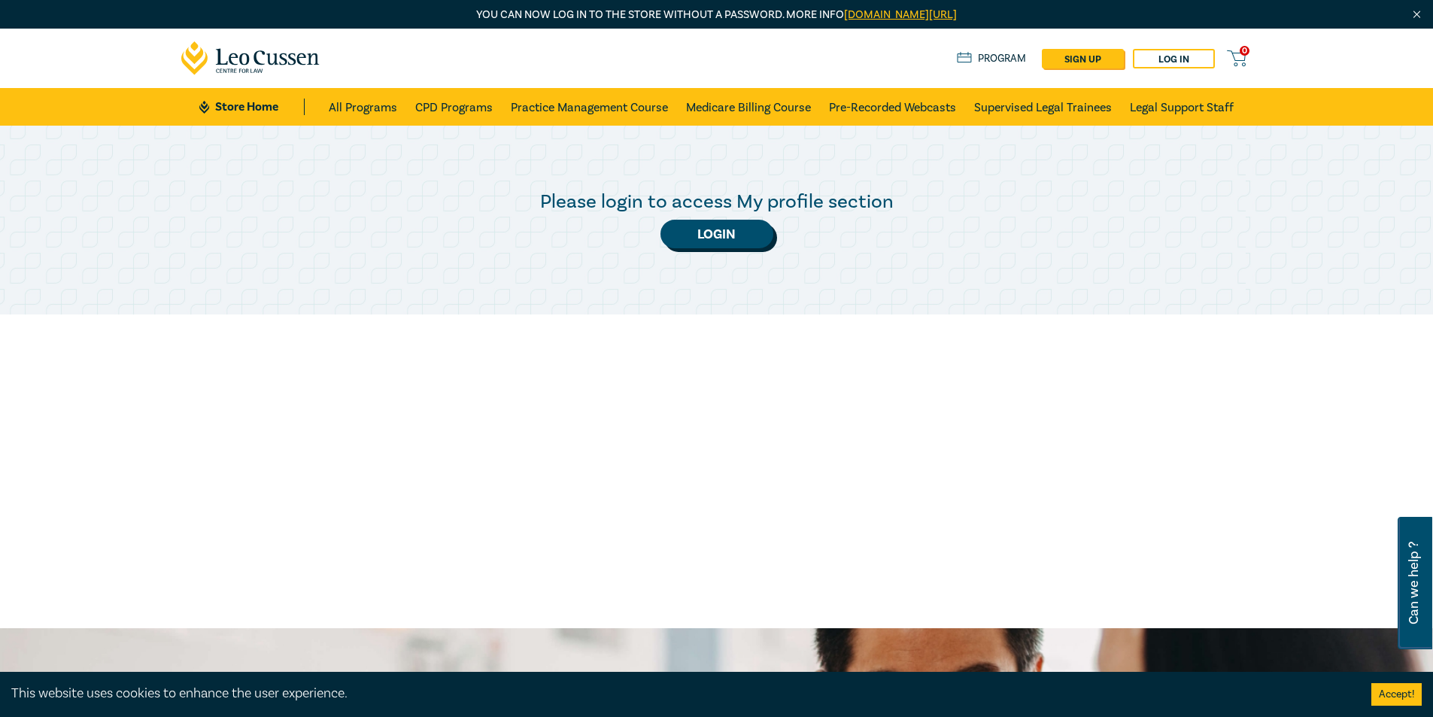
click at [739, 246] on link "Login" at bounding box center [716, 234] width 113 height 29
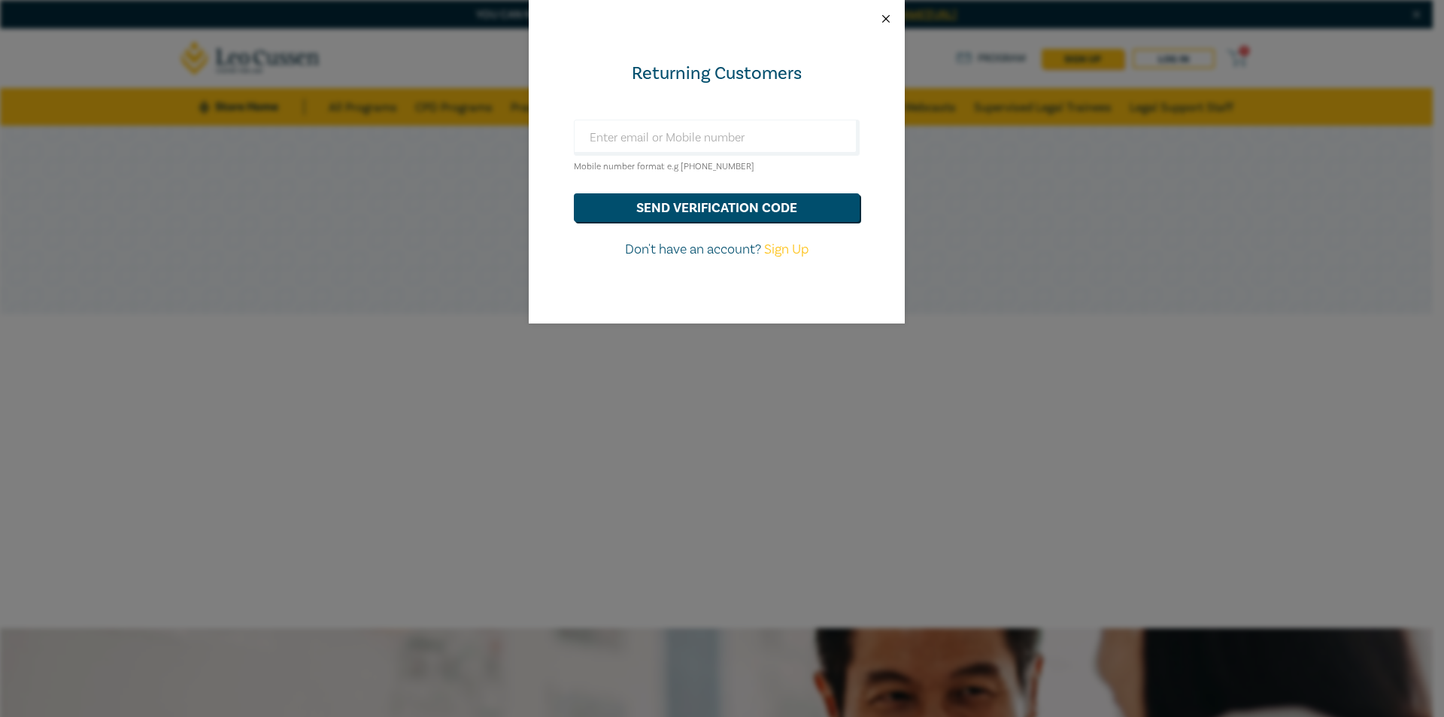
click at [887, 18] on button "Close" at bounding box center [886, 19] width 14 height 14
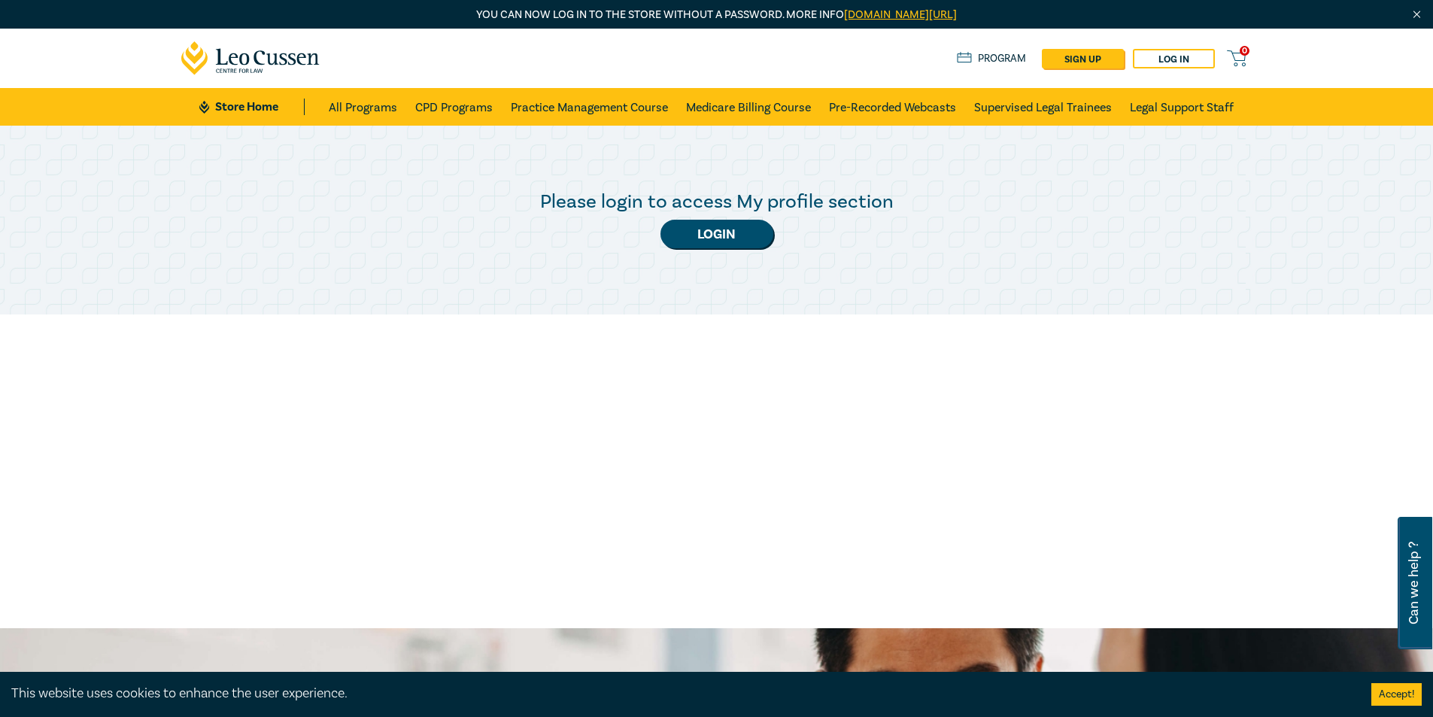
click at [941, 10] on link "[DOMAIN_NAME][URL]" at bounding box center [900, 15] width 113 height 14
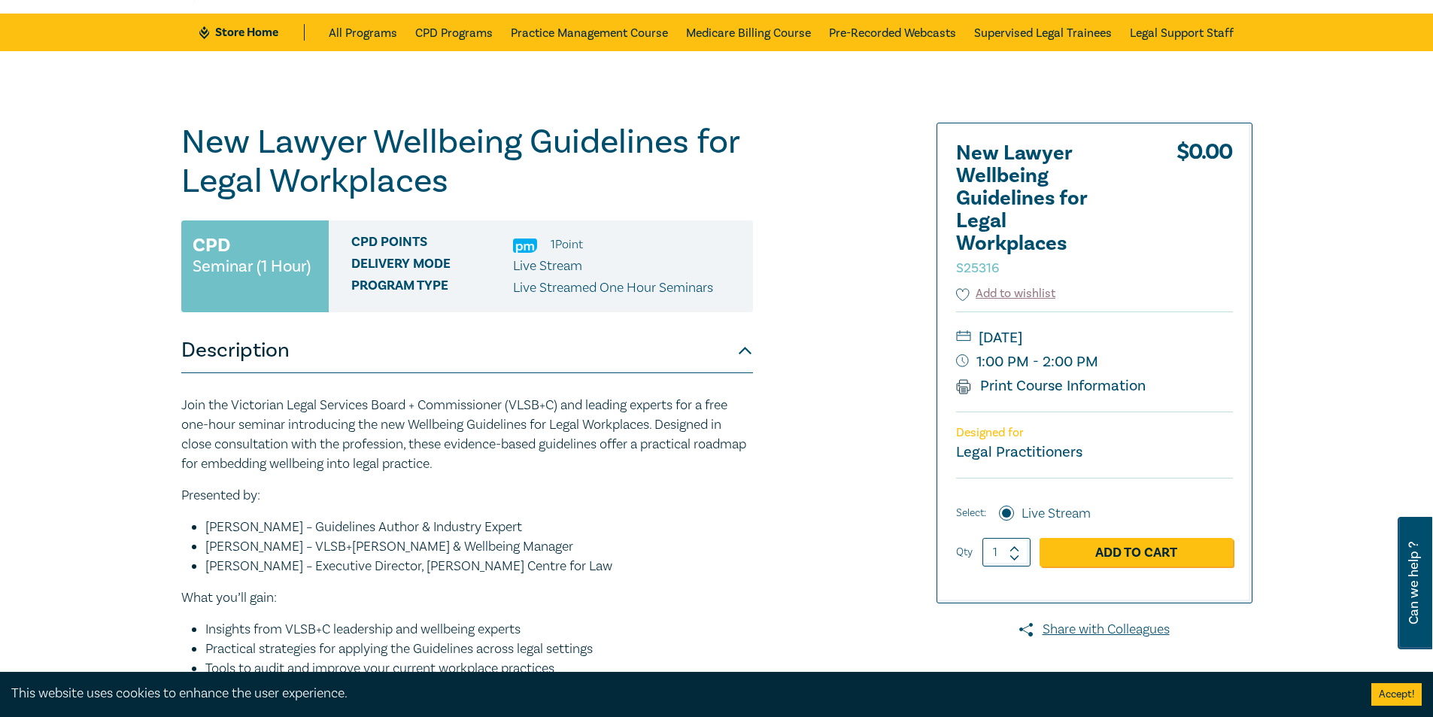
scroll to position [75, 0]
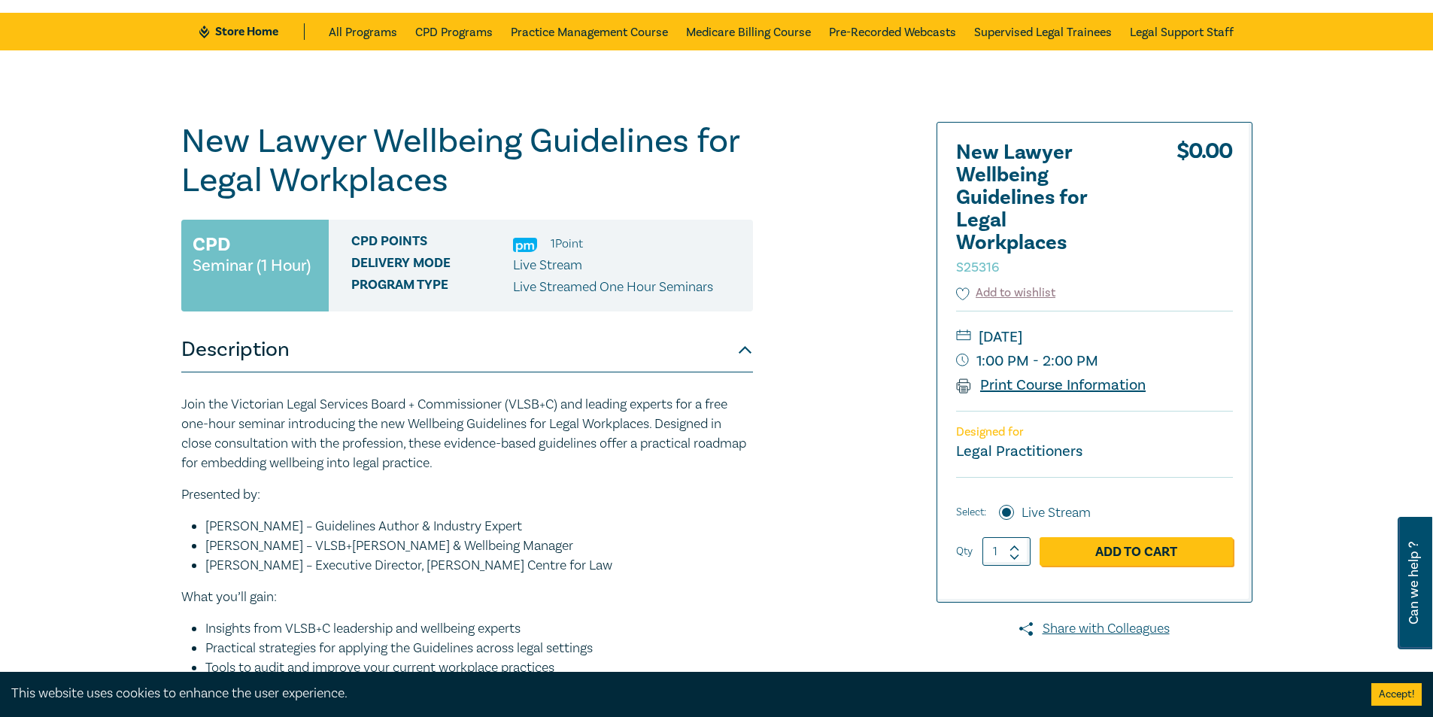
click at [1041, 387] on link "Print Course Information" at bounding box center [1051, 385] width 190 height 20
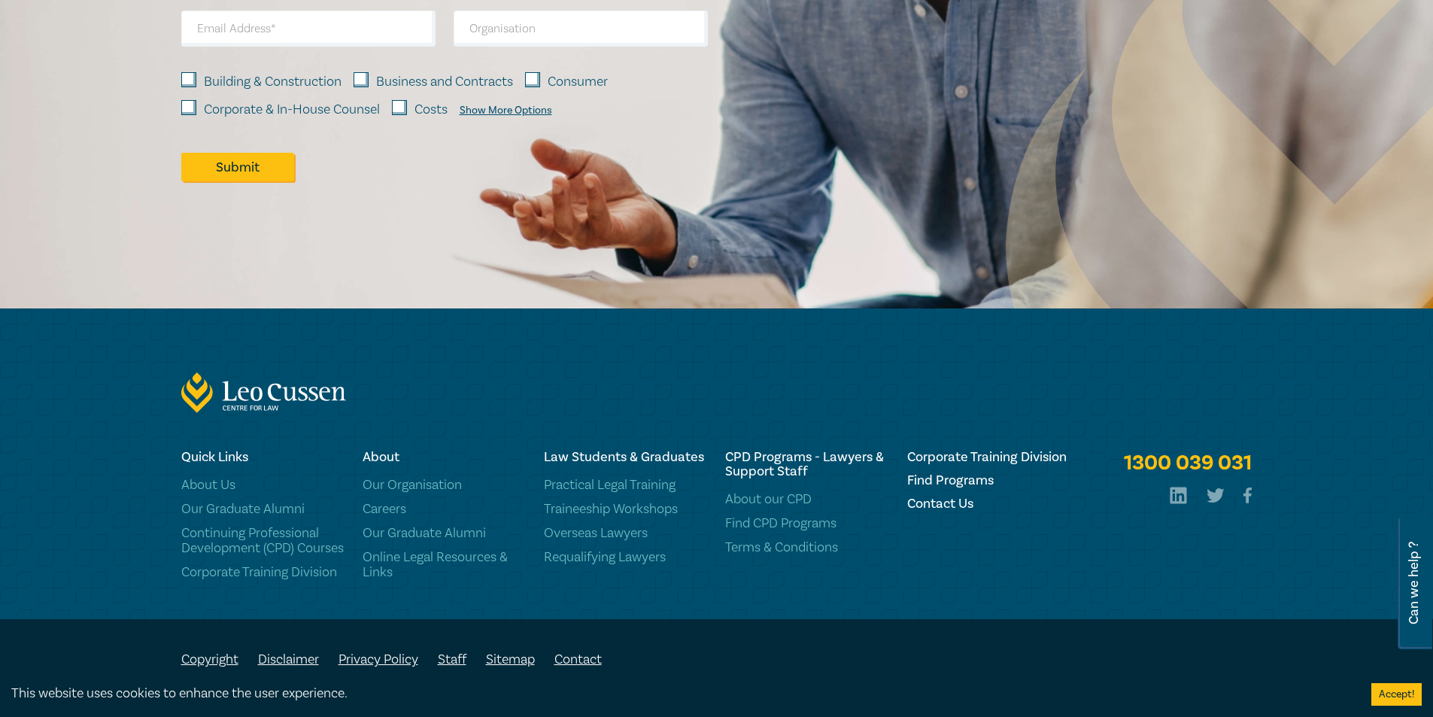
scroll to position [1368, 0]
click at [578, 654] on link "Contact" at bounding box center [577, 659] width 47 height 17
